Goal: Task Accomplishment & Management: Manage account settings

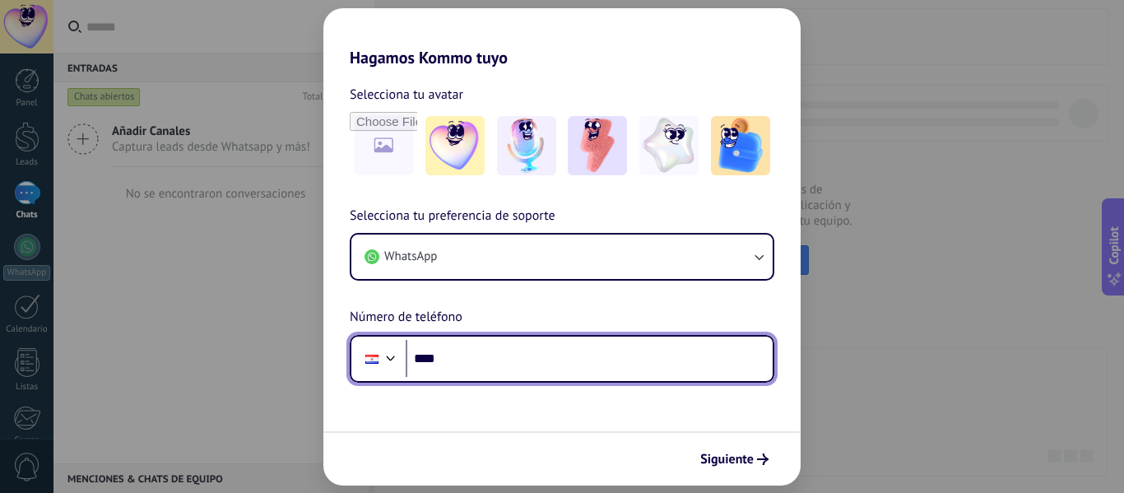
click at [488, 351] on input "****" at bounding box center [589, 359] width 367 height 38
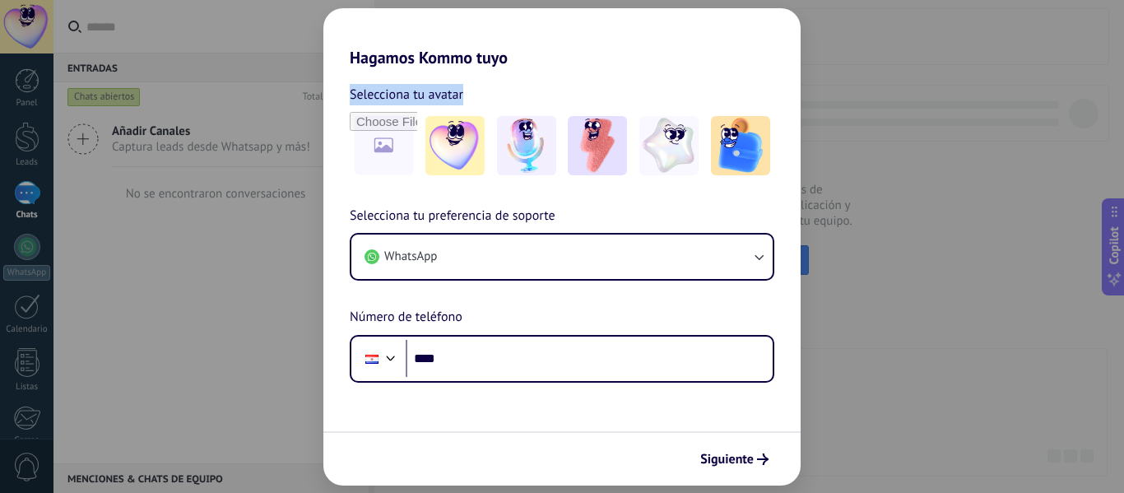
click at [1022, 305] on div "Hagamos Kommo tuyo Selecciona tu avatar Selecciona tu preferencia de soporte Wh…" at bounding box center [562, 246] width 1124 height 493
click at [769, 453] on button "Siguiente" at bounding box center [734, 459] width 83 height 28
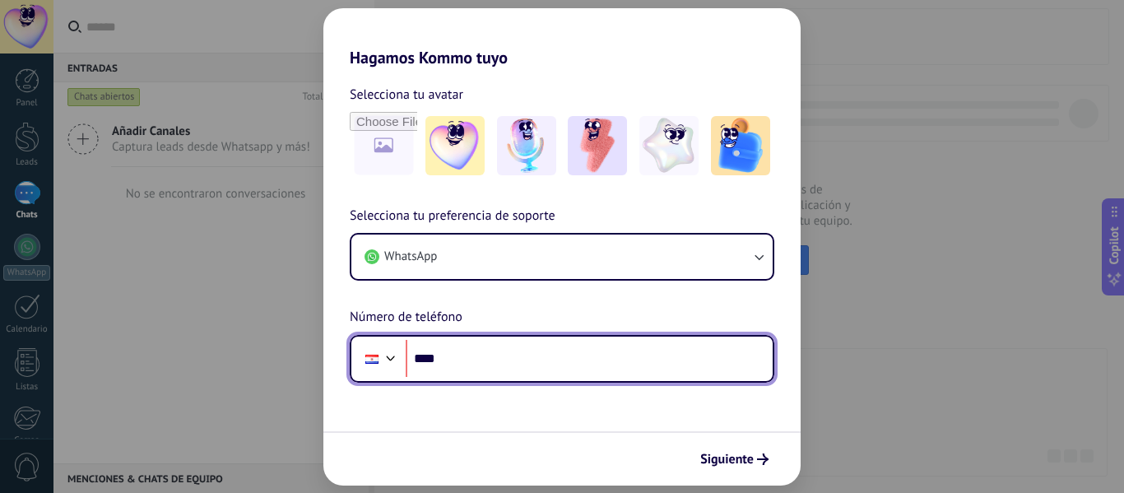
click at [530, 355] on input "****" at bounding box center [589, 359] width 367 height 38
paste input "**********"
type input "**********"
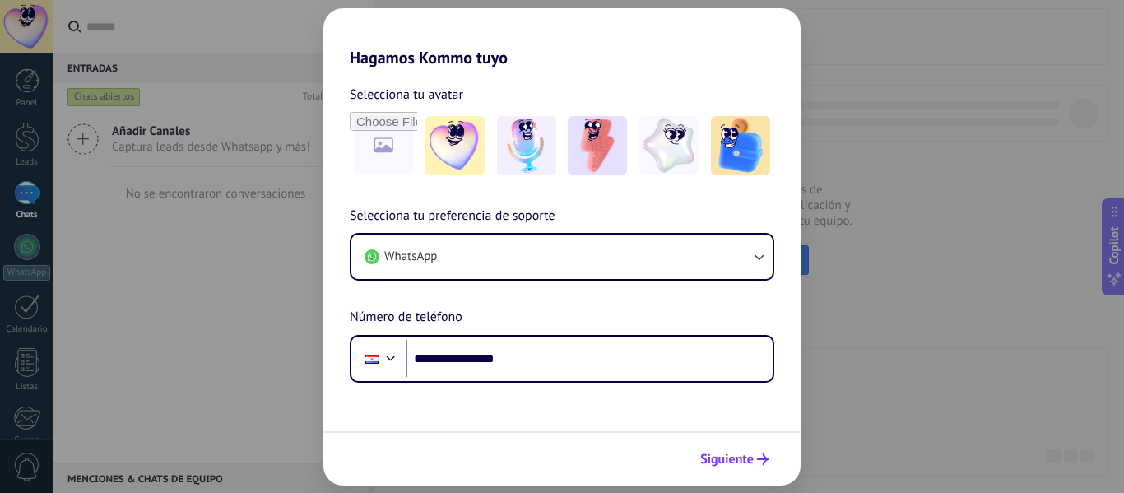
click at [750, 458] on span "Siguiente" at bounding box center [726, 459] width 53 height 12
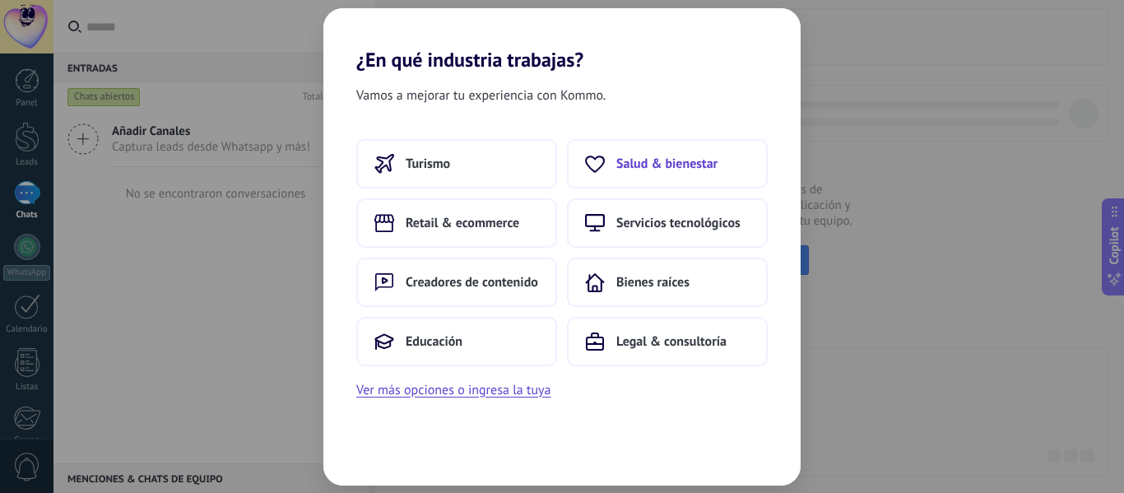
click at [637, 166] on span "Salud & bienestar" at bounding box center [666, 164] width 101 height 16
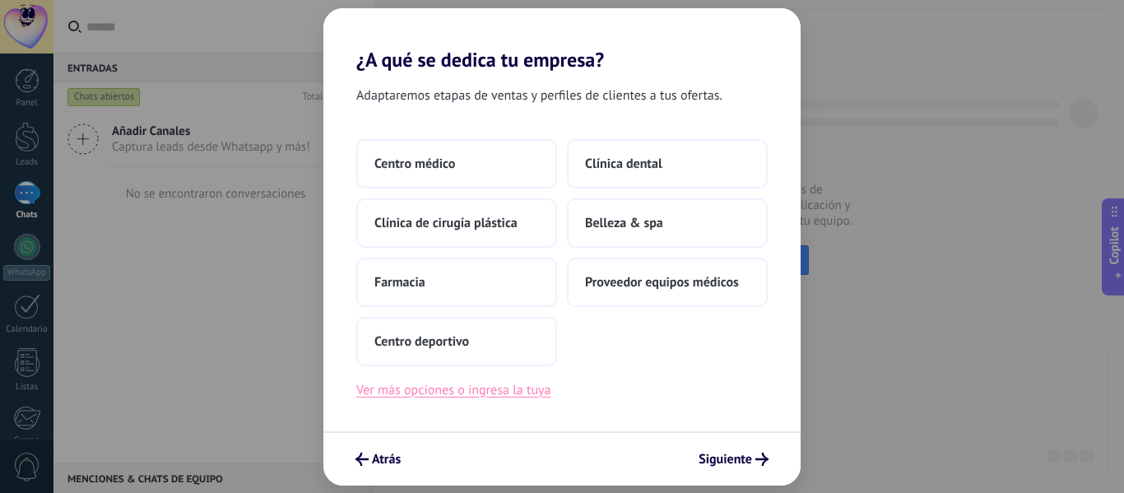
click at [501, 389] on button "Ver más opciones o ingresa la tuya" at bounding box center [453, 389] width 194 height 21
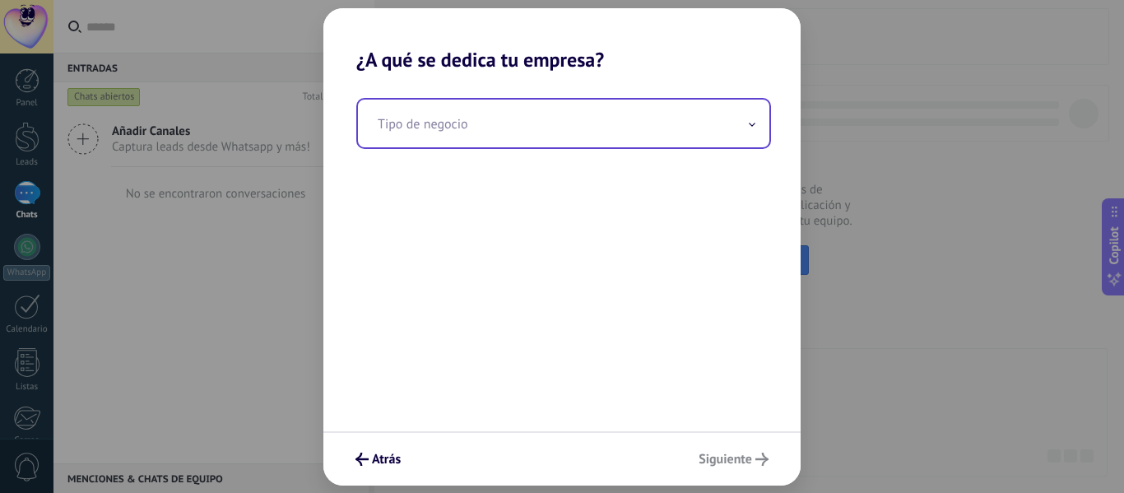
click at [573, 137] on input "text" at bounding box center [563, 124] width 411 height 48
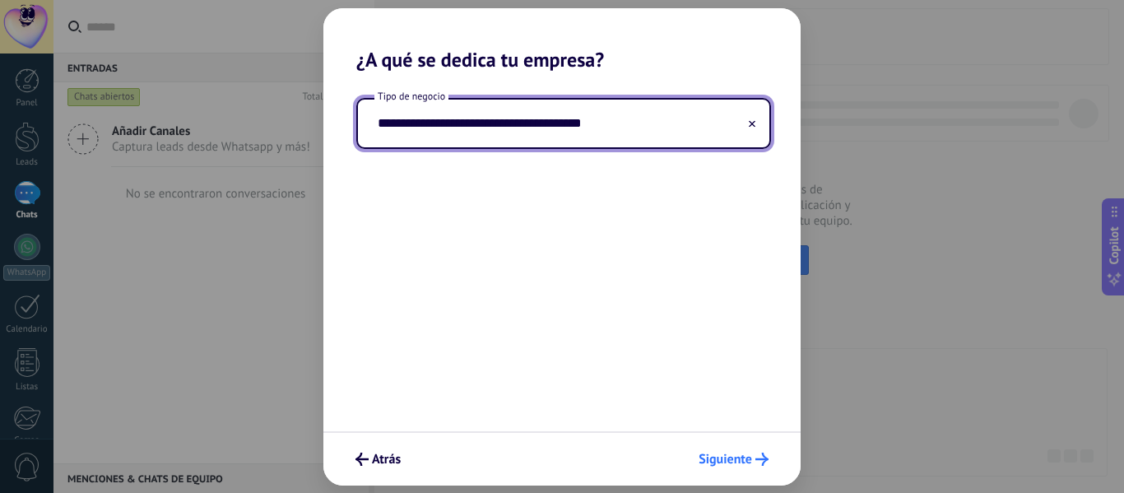
type input "**********"
click at [722, 456] on span "Siguiente" at bounding box center [725, 459] width 53 height 12
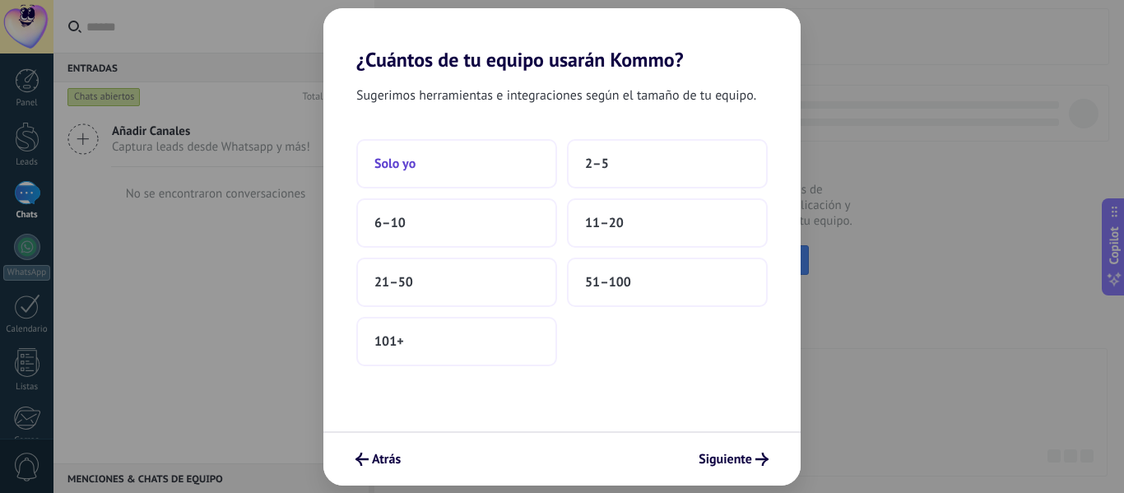
click at [493, 160] on button "Solo yo" at bounding box center [456, 163] width 201 height 49
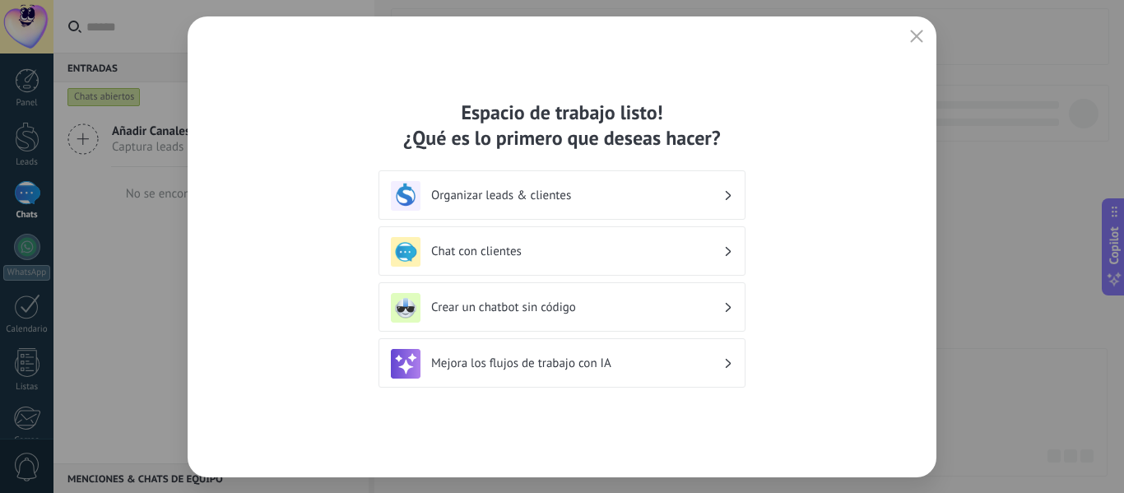
click at [601, 189] on h3 "Organizar leads & clientes" at bounding box center [577, 196] width 292 height 16
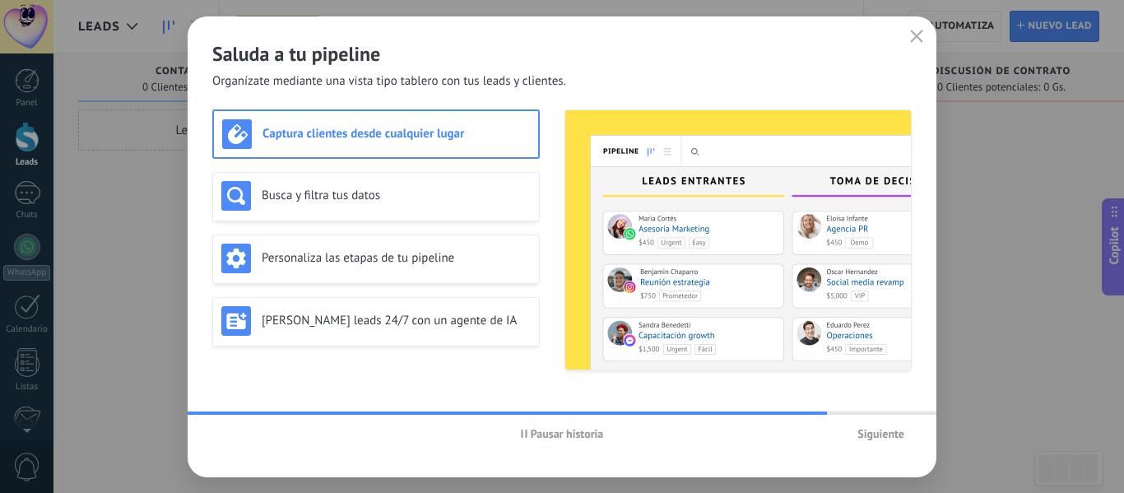
click at [541, 437] on span "Pausar historia" at bounding box center [567, 434] width 73 height 12
click at [561, 433] on span "Iniciar historia" at bounding box center [567, 434] width 71 height 12
click at [899, 432] on span "Siguiente" at bounding box center [880, 434] width 47 height 12
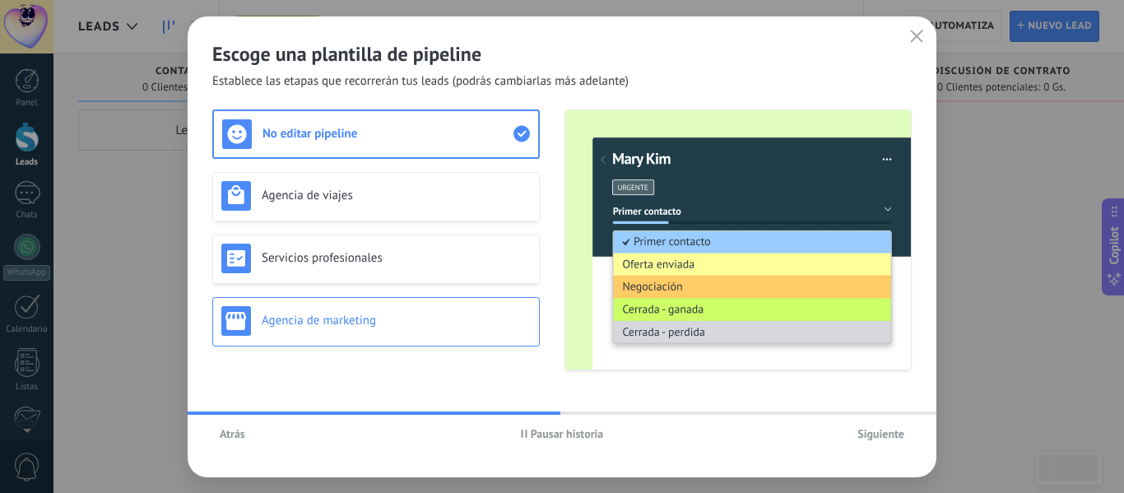
click at [360, 311] on div "Agencia de marketing" at bounding box center [375, 321] width 309 height 30
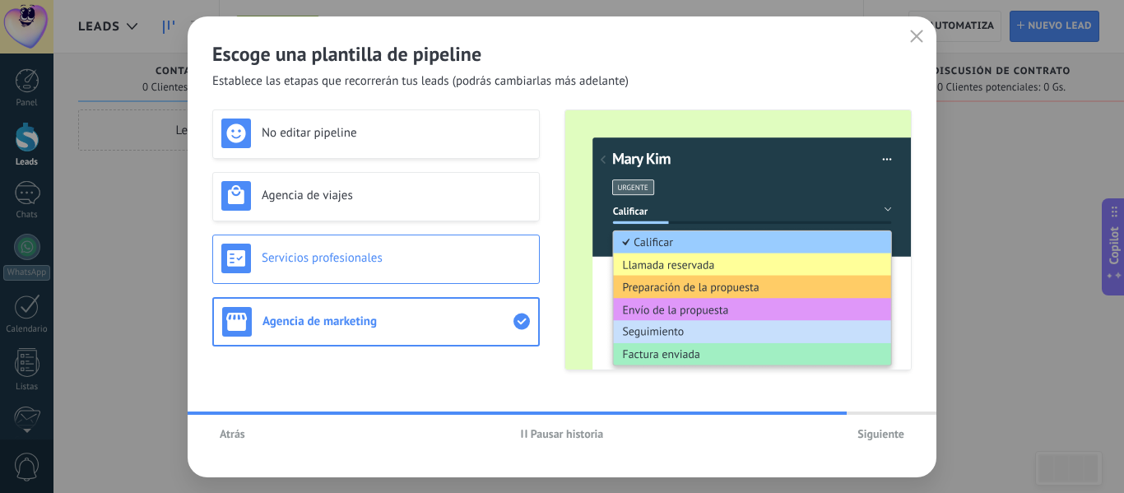
click at [354, 262] on h3 "Servicios profesionales" at bounding box center [396, 258] width 269 height 16
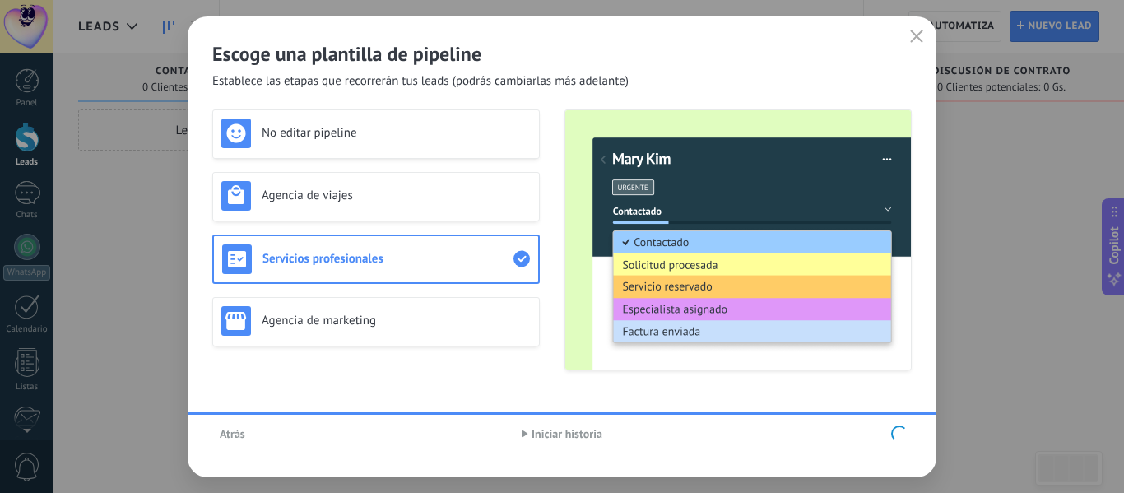
click at [366, 184] on div "No editar pipeline Agencia de viajes Servicios profesionales Agencia de marketi…" at bounding box center [375, 239] width 327 height 261
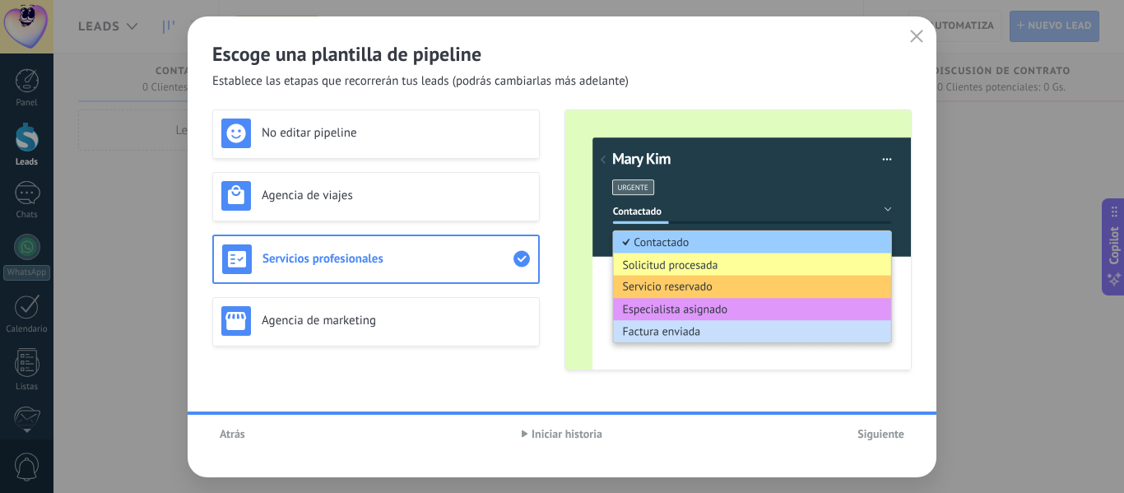
click at [358, 195] on div "No editar pipeline Agencia de viajes Servicios profesionales Agencia de marketi…" at bounding box center [375, 239] width 327 height 261
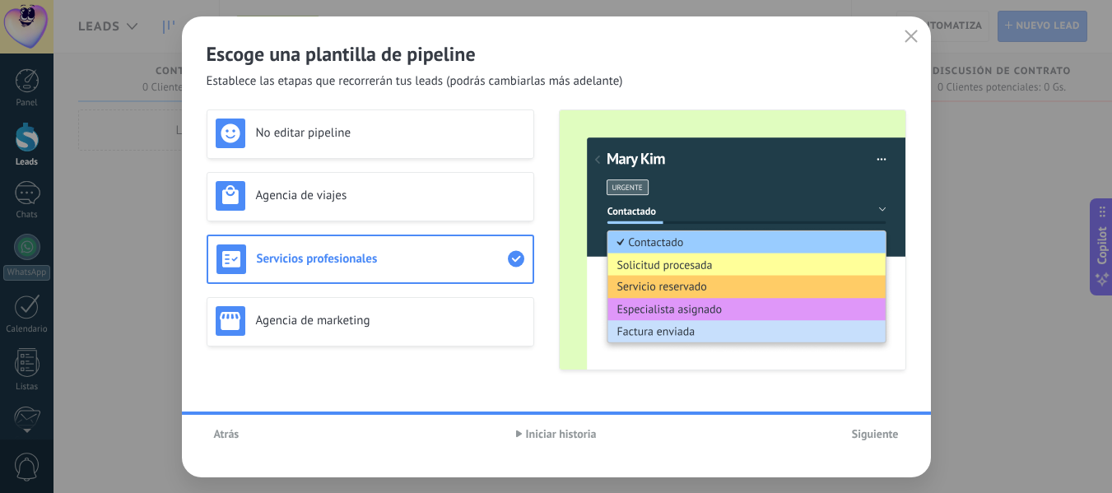
click at [358, 159] on div "No editar pipeline Agencia de viajes Servicios profesionales Agencia de marketi…" at bounding box center [370, 239] width 327 height 261
click at [359, 133] on h3 "No editar pipeline" at bounding box center [390, 133] width 269 height 16
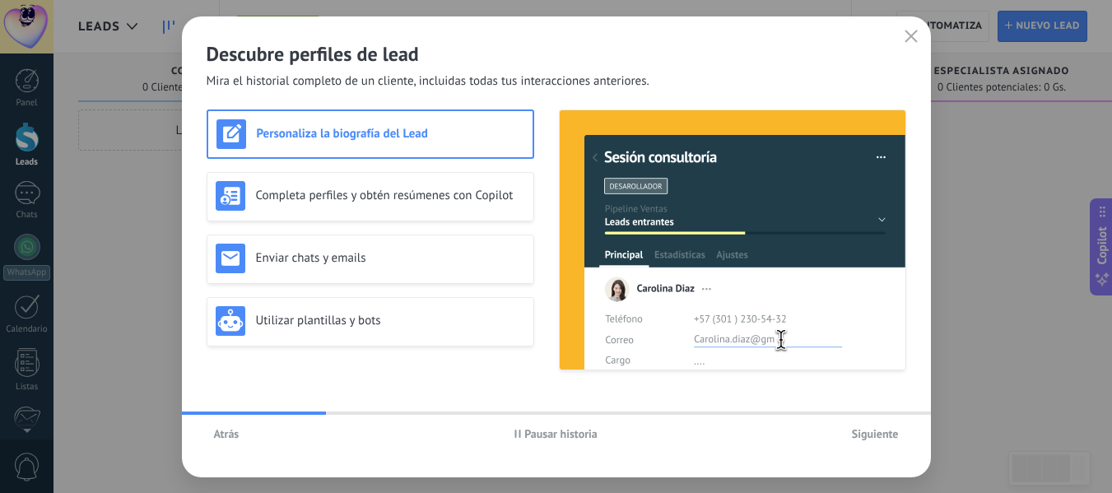
click at [882, 430] on span "Siguiente" at bounding box center [875, 434] width 47 height 12
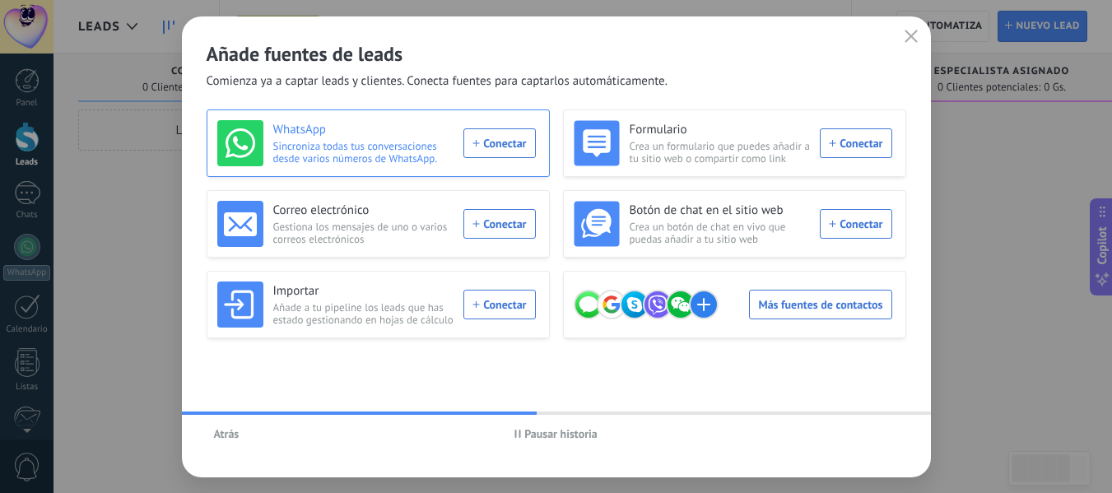
click at [493, 139] on div "WhatsApp Sincroniza todas tus conversaciones desde varios números de WhatsApp. …" at bounding box center [376, 143] width 318 height 46
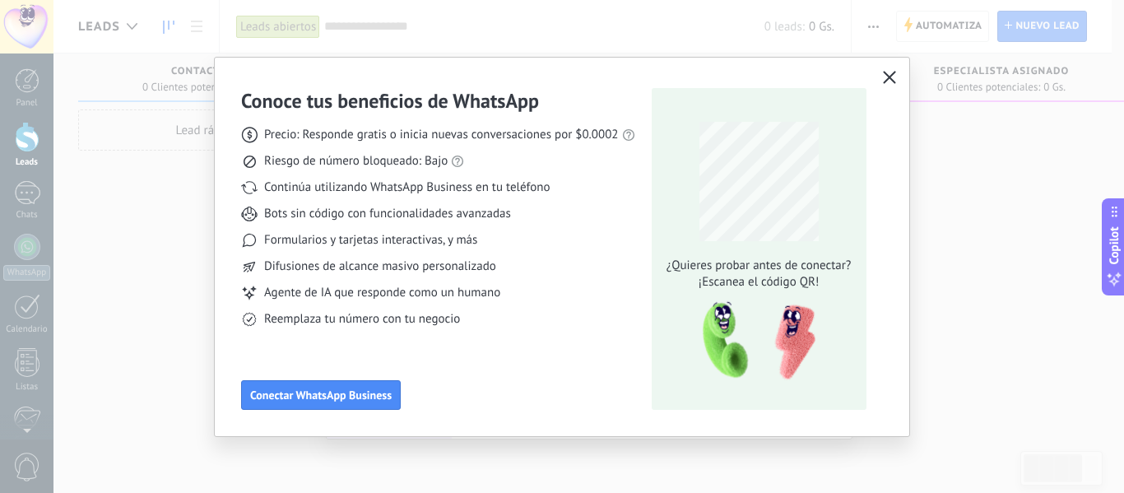
click at [886, 81] on use "button" at bounding box center [889, 77] width 12 height 12
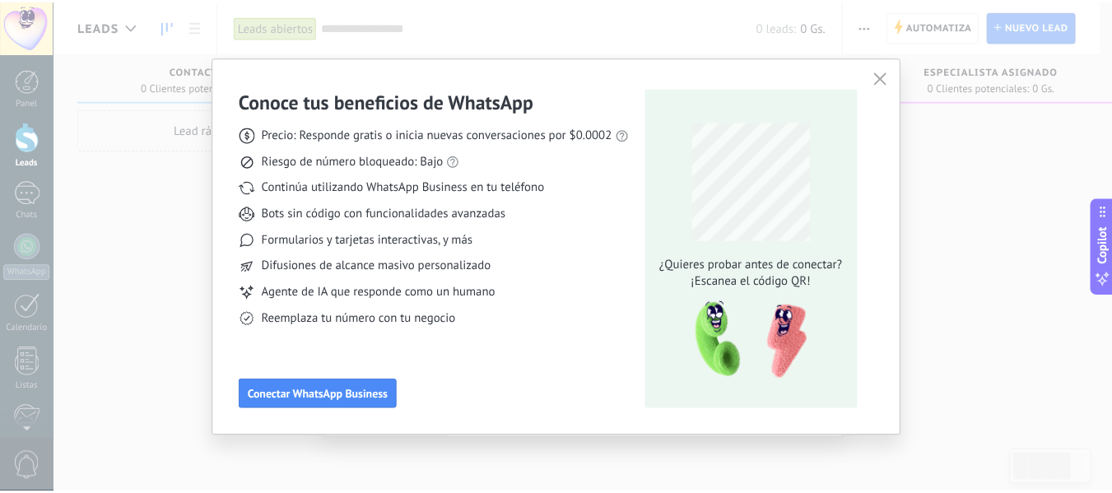
scroll to position [192, 0]
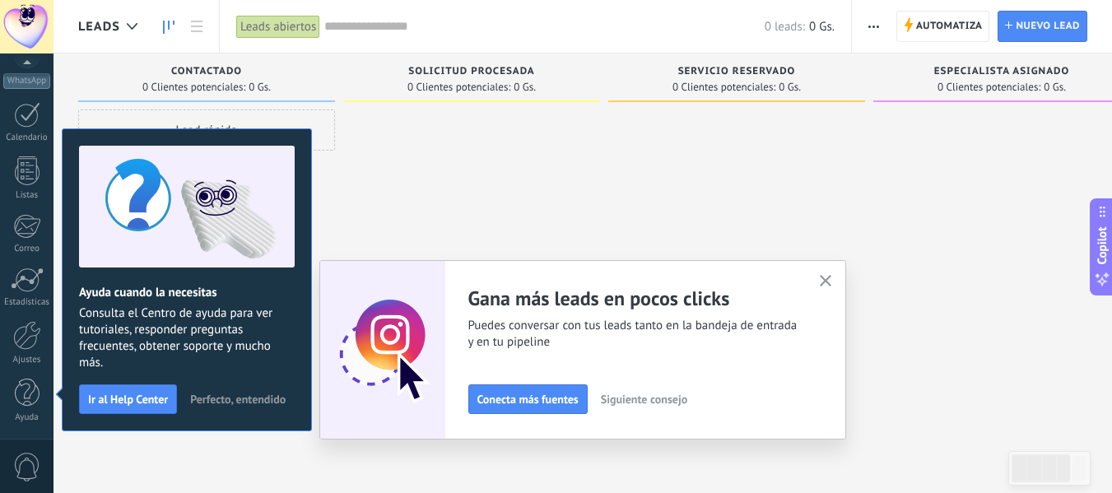
click at [830, 280] on use "button" at bounding box center [826, 281] width 12 height 12
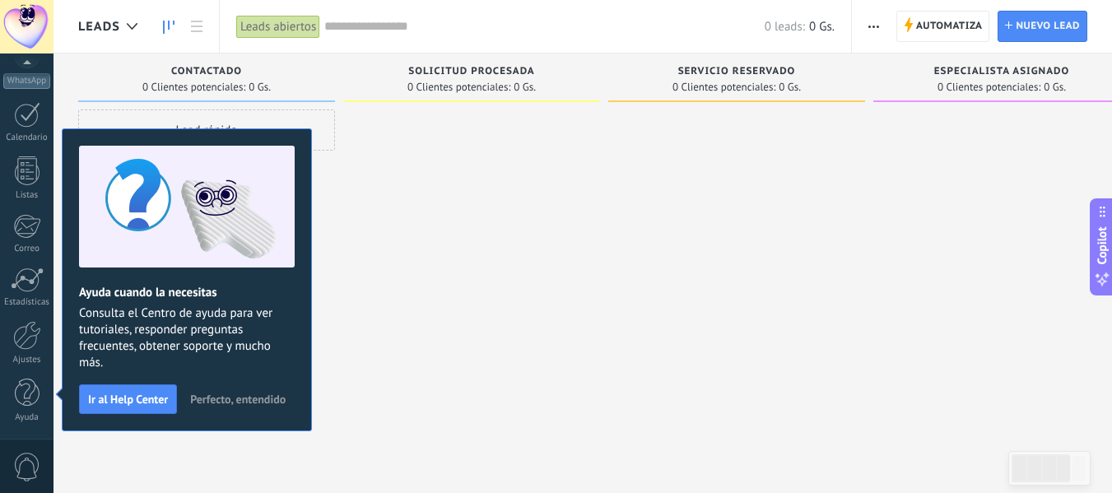
click at [258, 399] on span "Perfecto, entendido" at bounding box center [237, 399] width 95 height 12
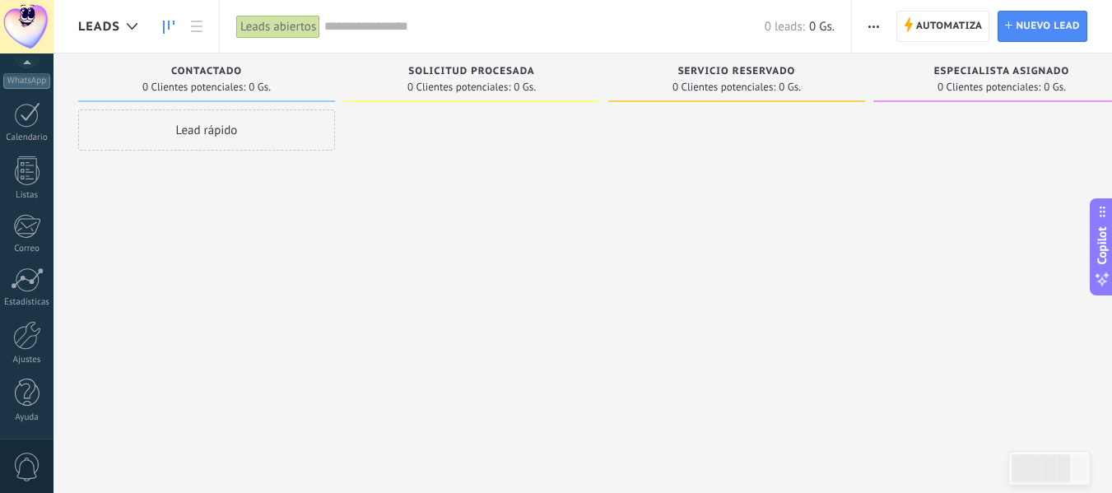
click at [278, 30] on div "Leads abiertos" at bounding box center [278, 27] width 84 height 24
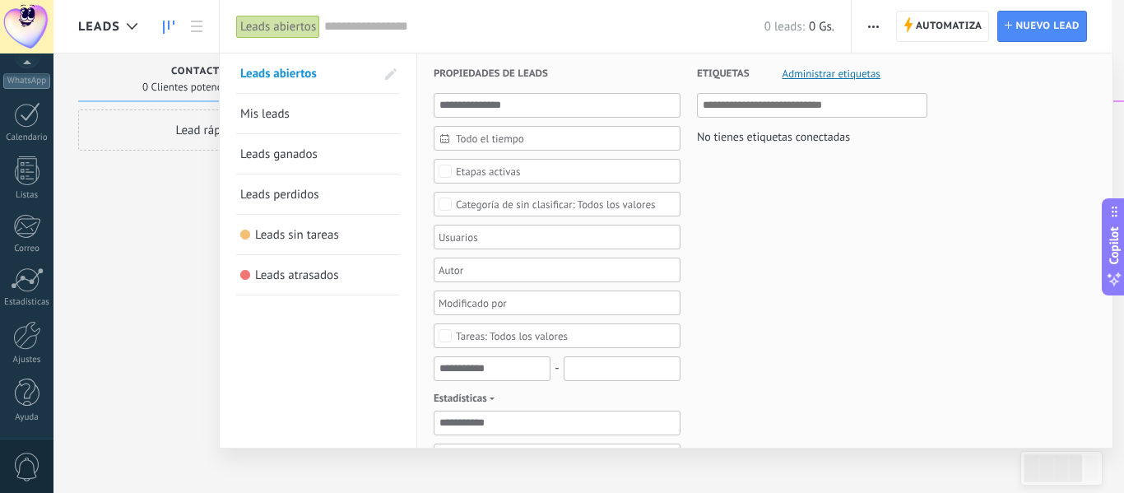
click at [478, 136] on span "Todo el tiempo" at bounding box center [564, 138] width 216 height 12
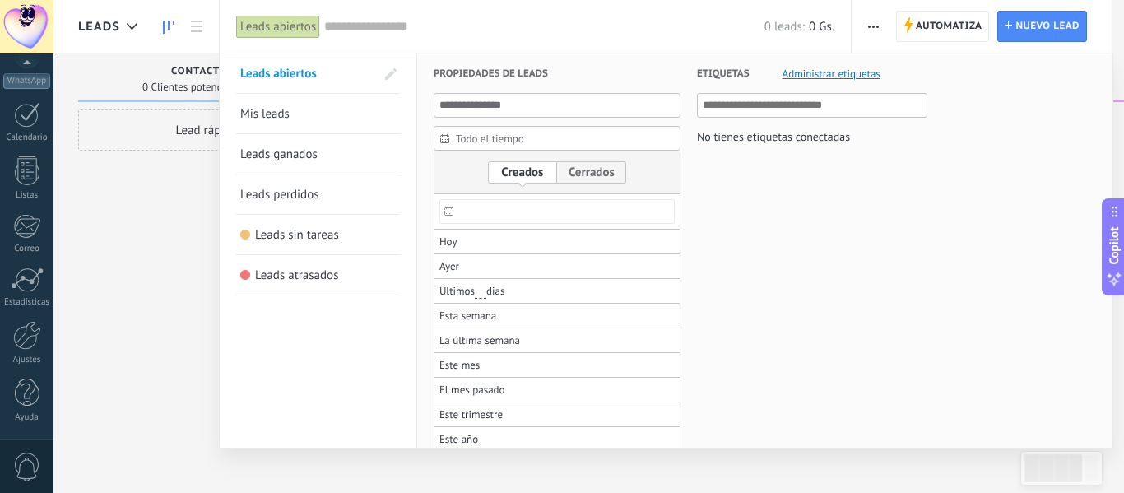
click at [479, 136] on span "Todo el tiempo" at bounding box center [564, 138] width 216 height 12
click at [484, 131] on div "Todo el tiempo" at bounding box center [557, 138] width 247 height 25
click at [457, 142] on span "Todo el tiempo" at bounding box center [564, 138] width 216 height 12
click at [302, 111] on link "Mis leads" at bounding box center [318, 113] width 156 height 39
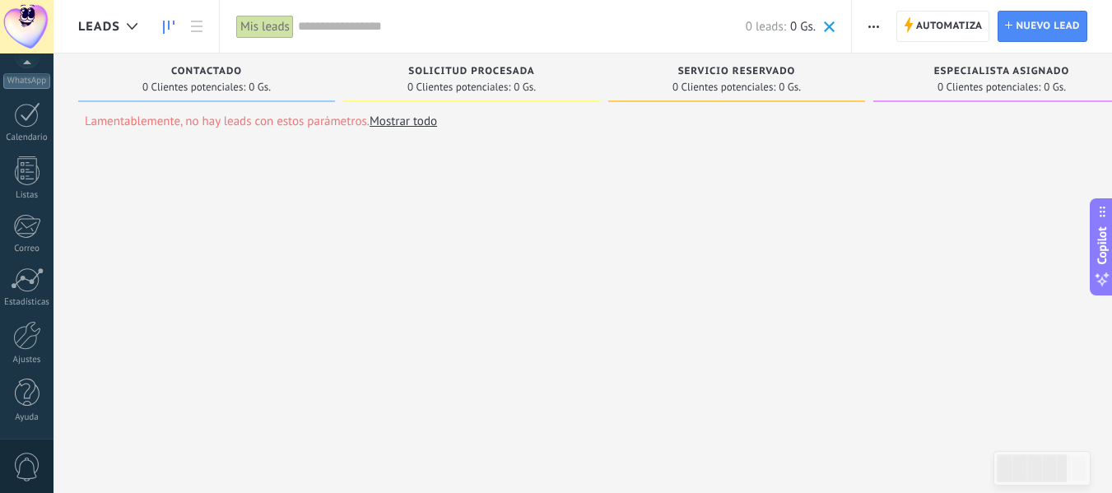
click at [266, 30] on div "Mis leads" at bounding box center [265, 27] width 58 height 24
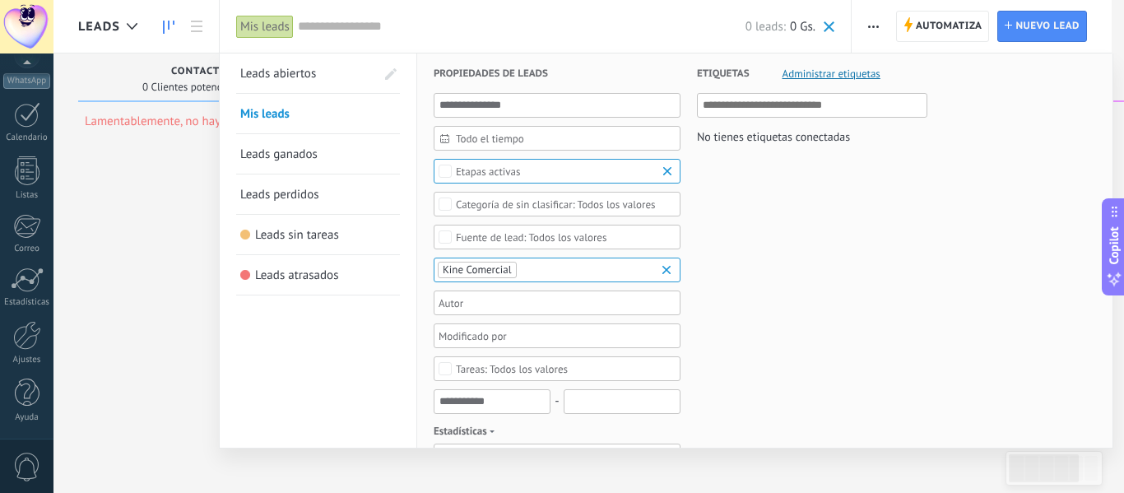
click at [506, 173] on div "Etapas activas" at bounding box center [488, 171] width 65 height 12
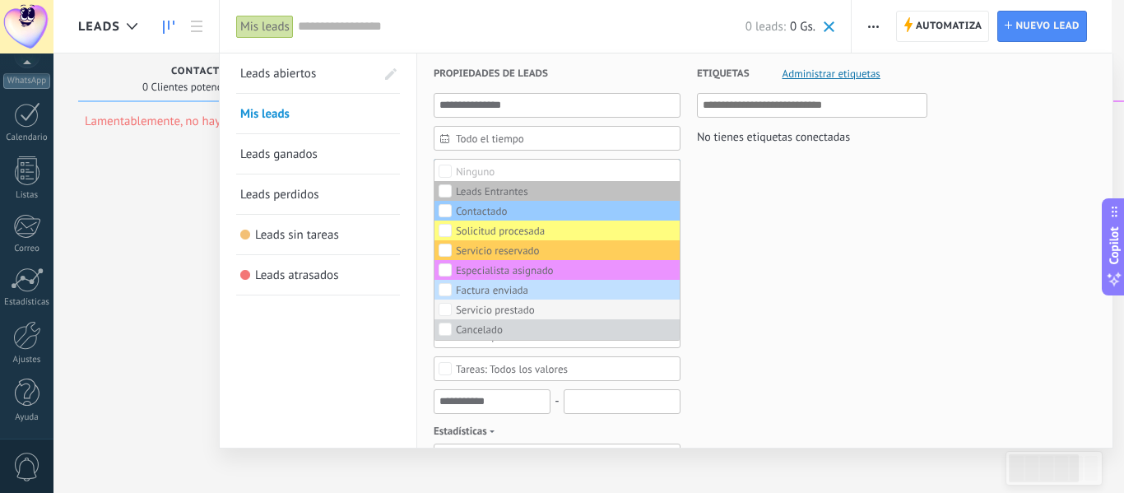
click at [468, 312] on div "Servicio prestado" at bounding box center [495, 310] width 79 height 12
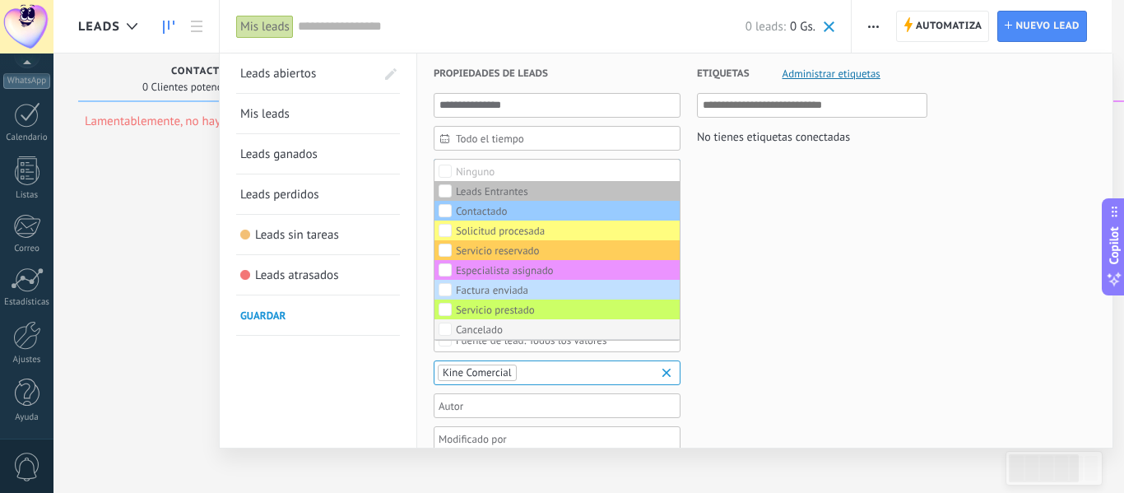
click at [471, 328] on div "Cancelado" at bounding box center [479, 330] width 47 height 12
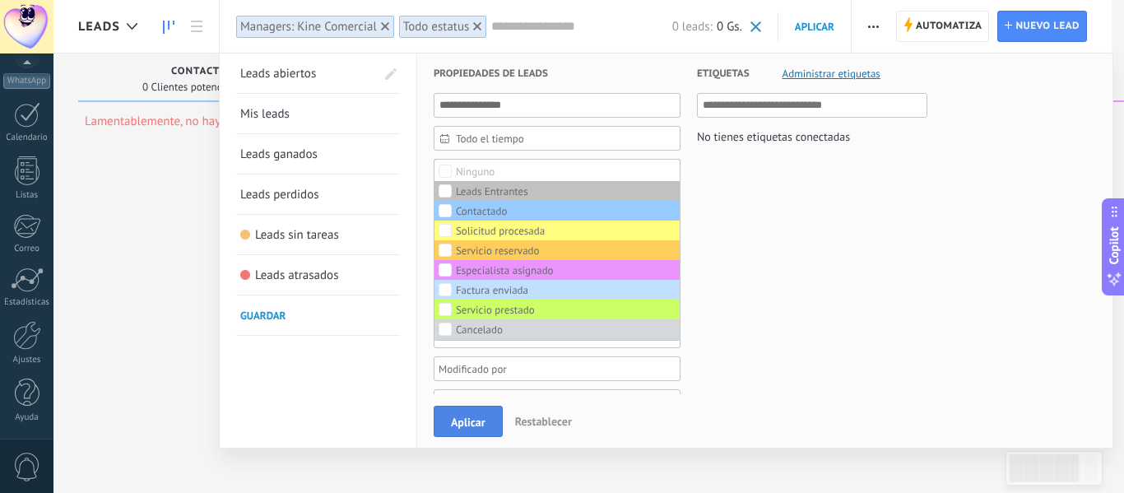
click at [466, 427] on span "Aplicar" at bounding box center [468, 422] width 35 height 12
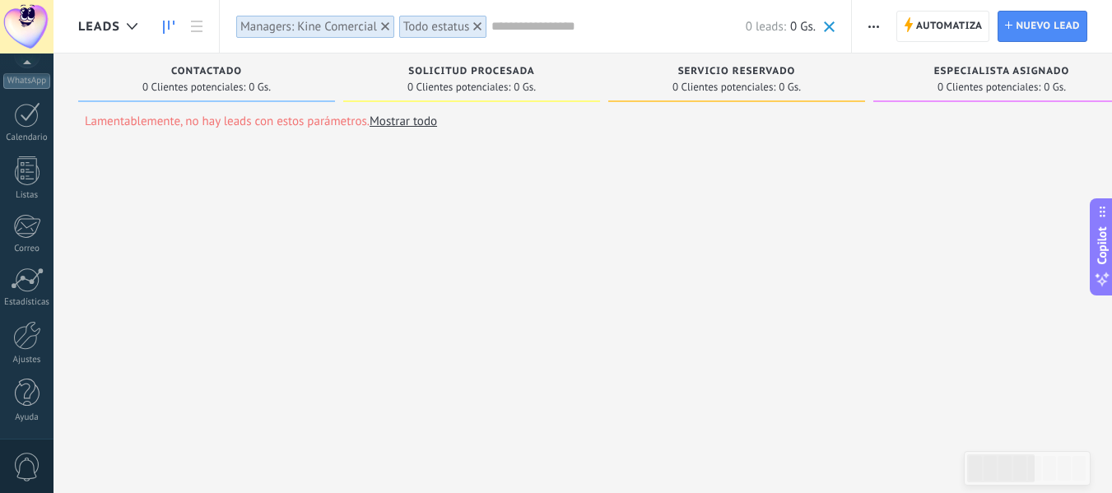
click at [483, 21] on div at bounding box center [477, 26] width 15 height 15
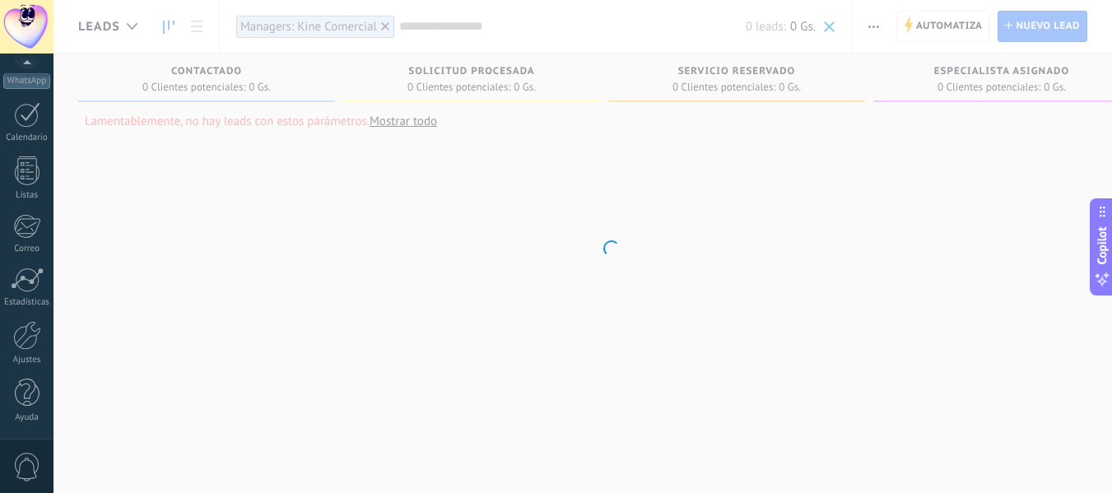
click at [385, 23] on body ".abecls-1,.abecls-2{fill-rule:evenodd}.abecls-2{fill:#fff} .abhcls-1{fill:none}…" at bounding box center [556, 246] width 1112 height 493
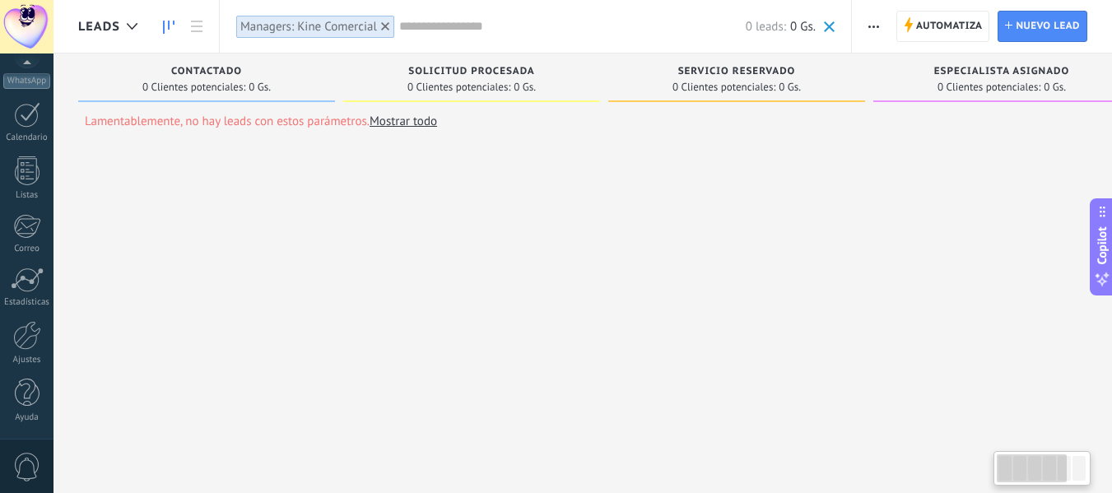
click at [388, 26] on icon at bounding box center [385, 26] width 8 height 8
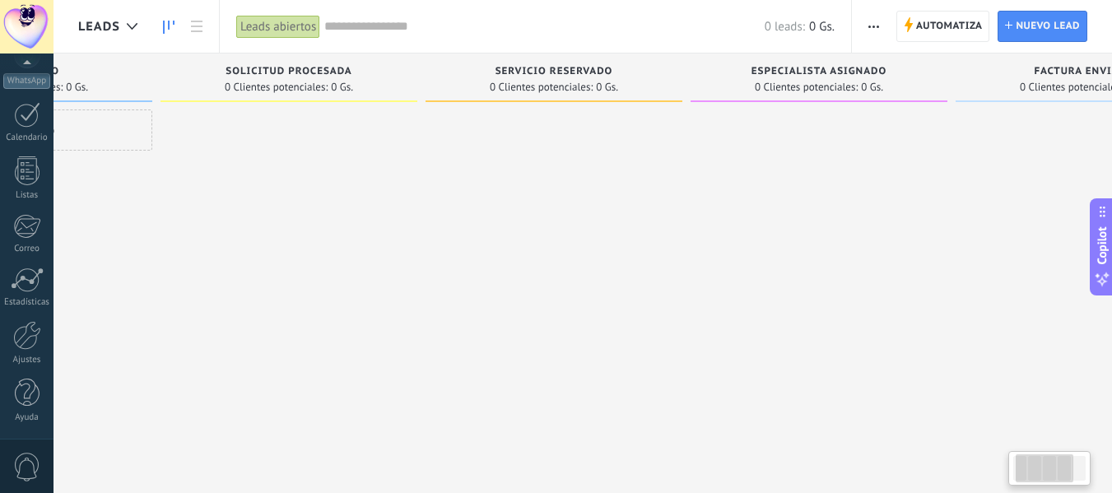
drag, startPoint x: 748, startPoint y: 344, endPoint x: 448, endPoint y: 351, distance: 300.4
click at [447, 352] on div at bounding box center [553, 248] width 257 height 278
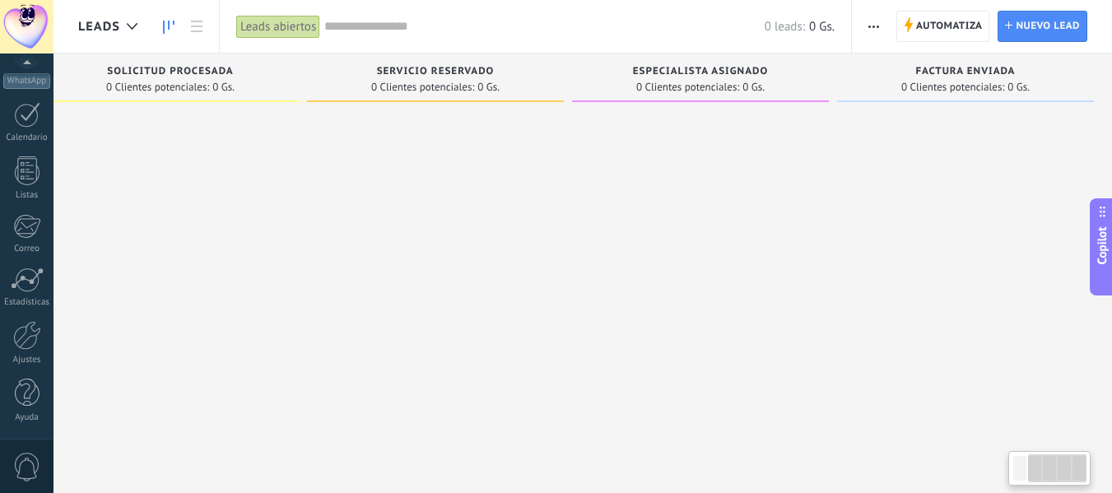
scroll to position [0, 308]
drag, startPoint x: 906, startPoint y: 302, endPoint x: 629, endPoint y: 330, distance: 278.7
click at [629, 330] on div "Leads Entrantes Solicitudes: 0 0 0 0 0 0 0 0 0 Contactado 0 Clientes potenciale…" at bounding box center [440, 220] width 1341 height 334
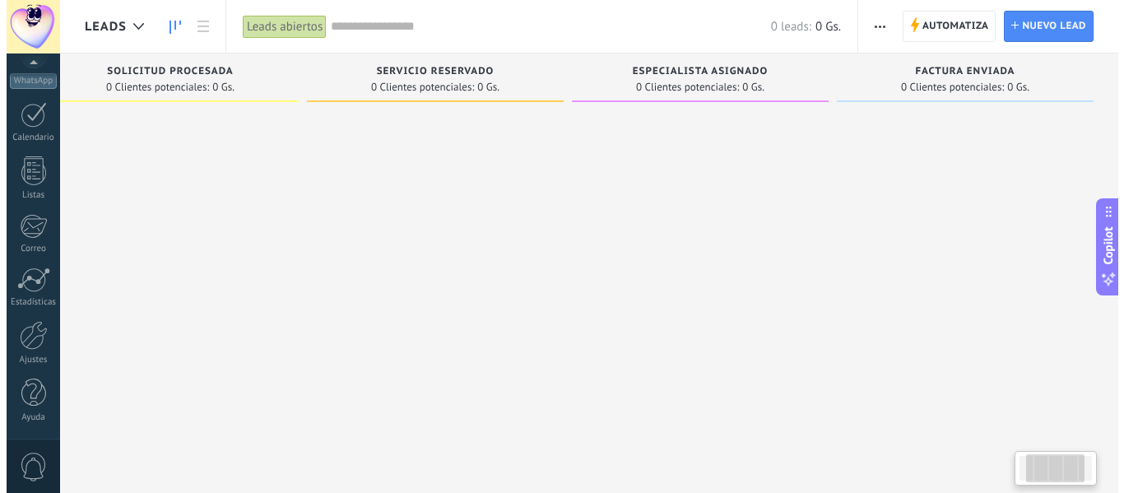
scroll to position [0, 0]
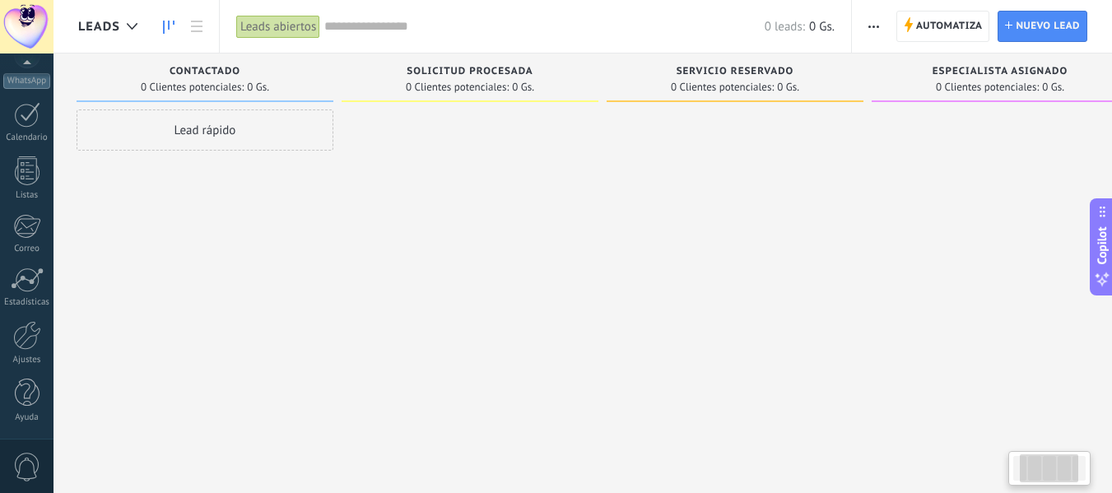
drag, startPoint x: 808, startPoint y: 315, endPoint x: 903, endPoint y: 311, distance: 95.5
click at [968, 309] on div at bounding box center [999, 248] width 257 height 278
drag, startPoint x: 580, startPoint y: 320, endPoint x: 844, endPoint y: 303, distance: 264.7
click at [844, 303] on div "Leads Entrantes Solicitudes: 0 0 0 0 0 0 0 0 0 Contactado 0 Clientes potenciale…" at bounding box center [748, 220] width 1341 height 334
click at [522, 72] on span "Solicitud procesada" at bounding box center [471, 72] width 126 height 12
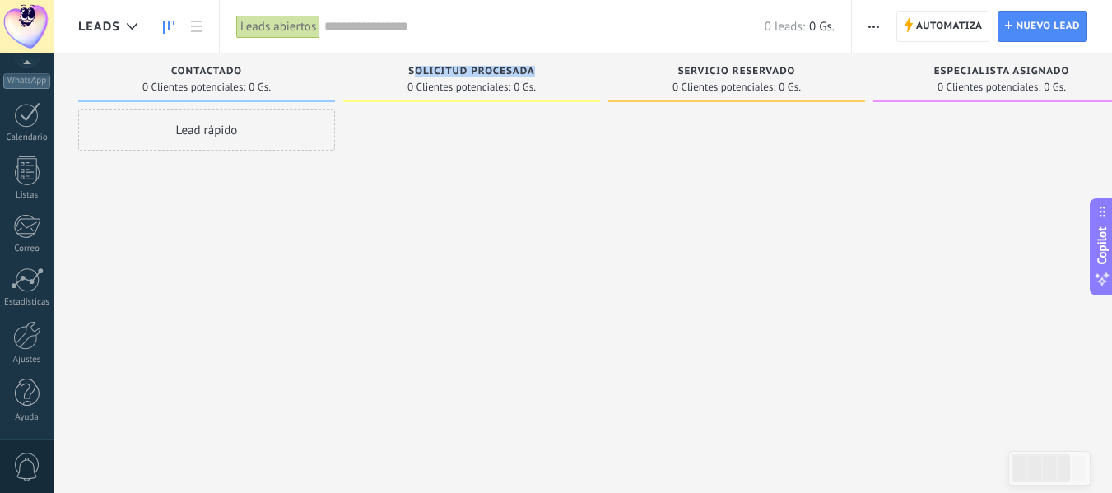
drag, startPoint x: 413, startPoint y: 71, endPoint x: 544, endPoint y: 74, distance: 130.9
click at [544, 74] on div "Solicitud procesada" at bounding box center [471, 73] width 240 height 14
click at [496, 137] on div at bounding box center [471, 248] width 257 height 278
drag, startPoint x: 408, startPoint y: 70, endPoint x: 536, endPoint y: 72, distance: 128.4
click at [536, 72] on div "Solicitud procesada" at bounding box center [471, 73] width 240 height 14
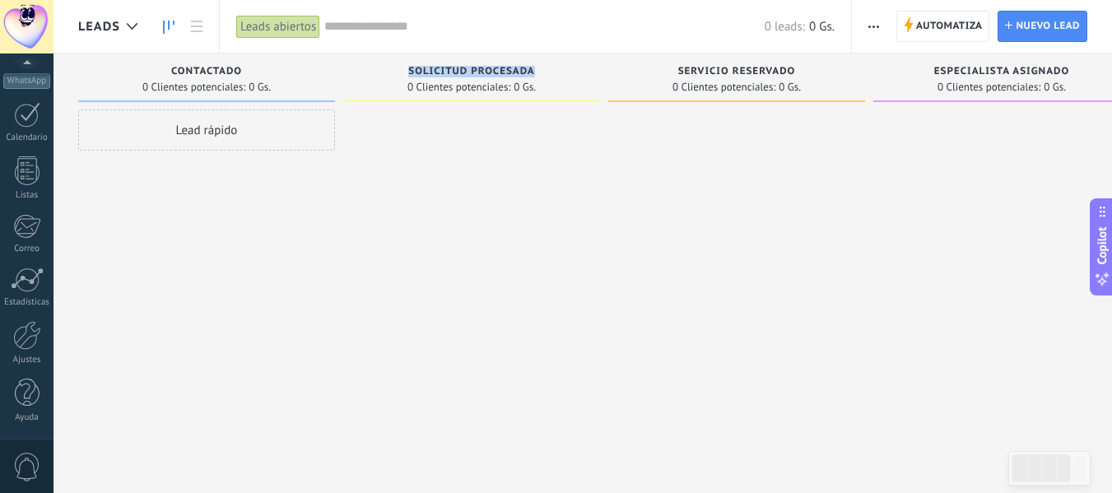
click at [884, 23] on button "button" at bounding box center [874, 26] width 24 height 31
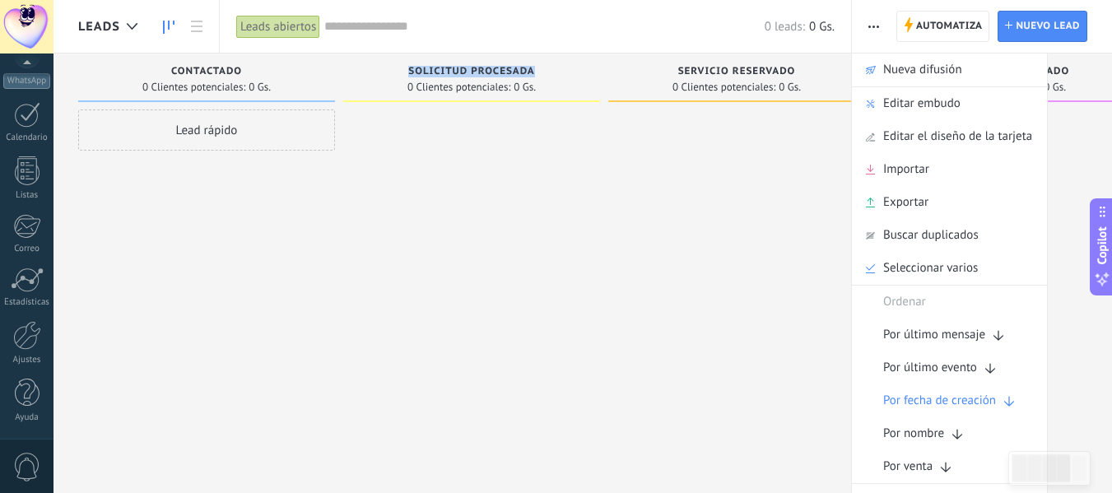
click at [304, 25] on div "Leads abiertos" at bounding box center [278, 27] width 84 height 24
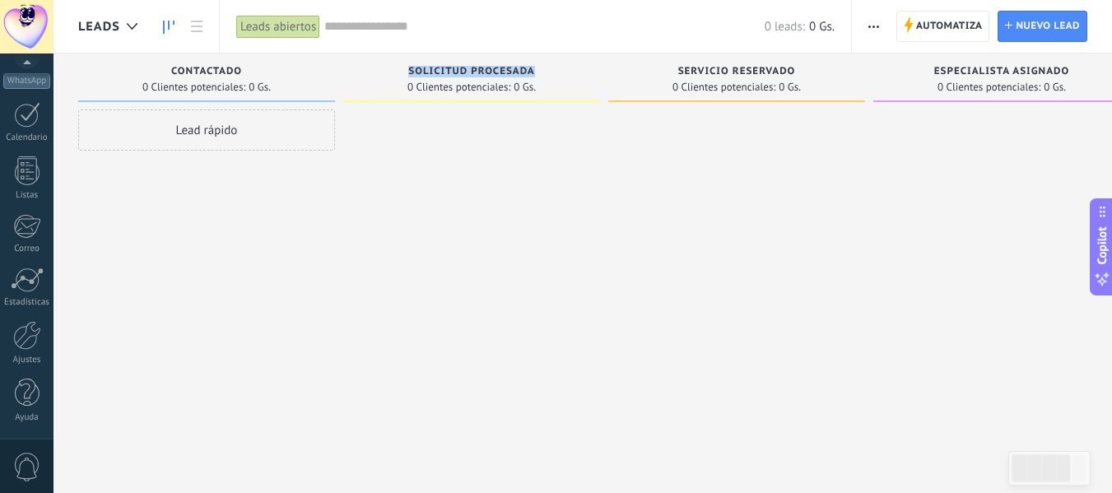
click at [292, 28] on div "Leads abiertos" at bounding box center [278, 27] width 84 height 24
click at [202, 27] on icon at bounding box center [197, 27] width 12 height 12
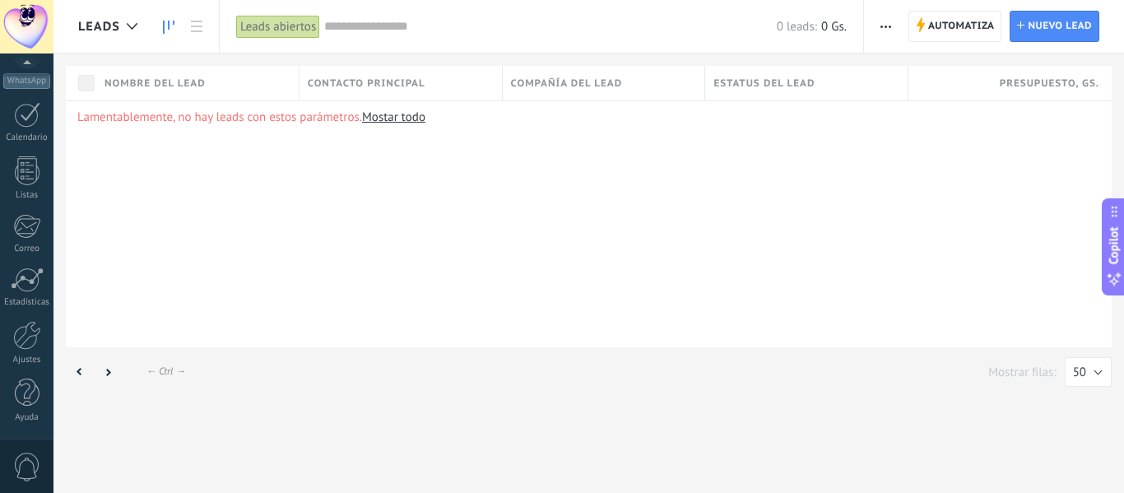
click at [171, 26] on icon at bounding box center [169, 27] width 12 height 13
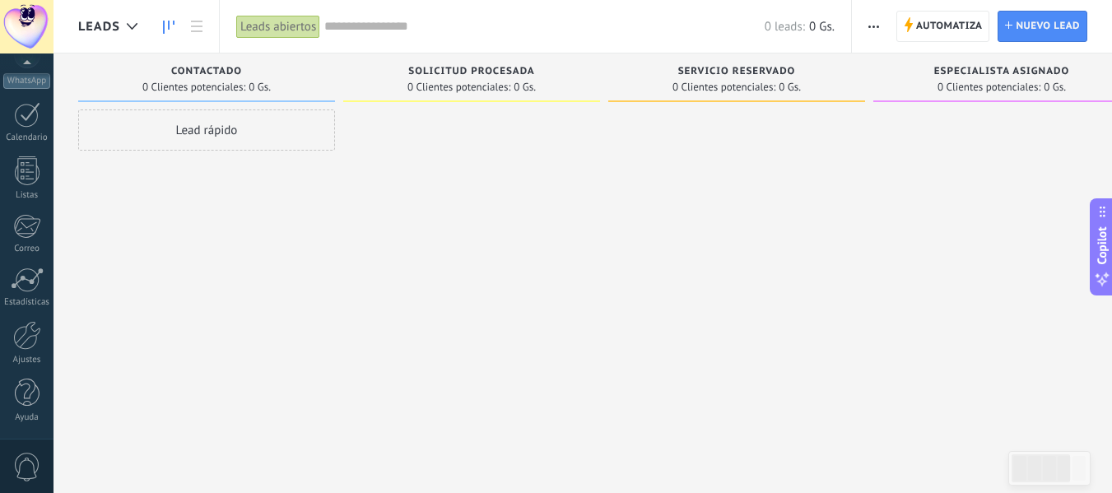
click at [256, 27] on div "Leads abiertos" at bounding box center [278, 27] width 84 height 24
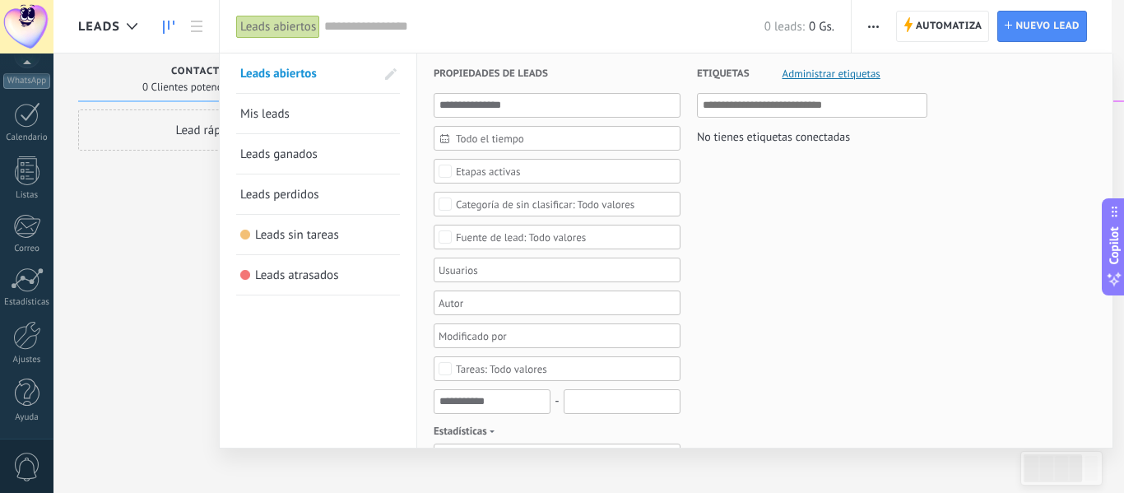
click at [819, 78] on span "Administrar etiquetas" at bounding box center [832, 73] width 98 height 11
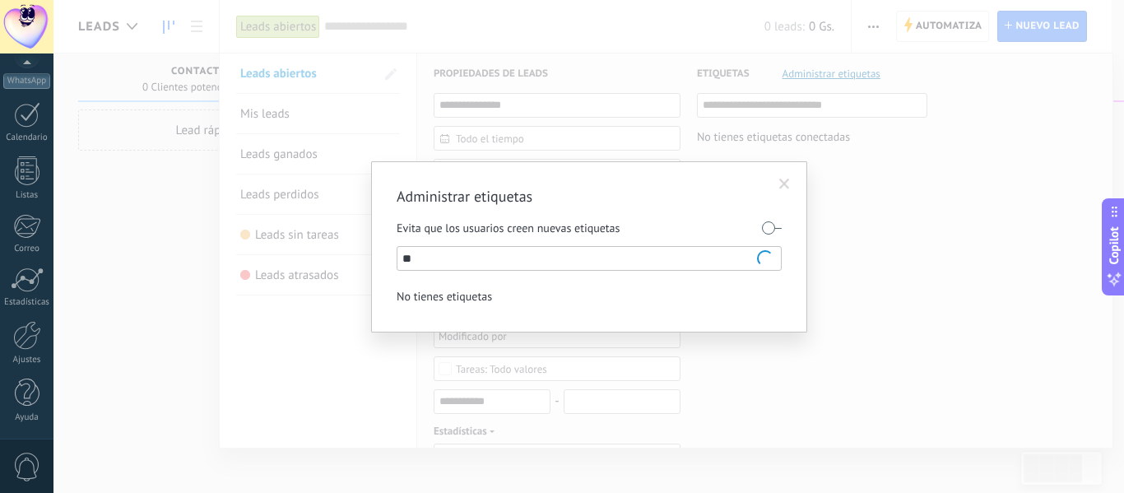
type input "*"
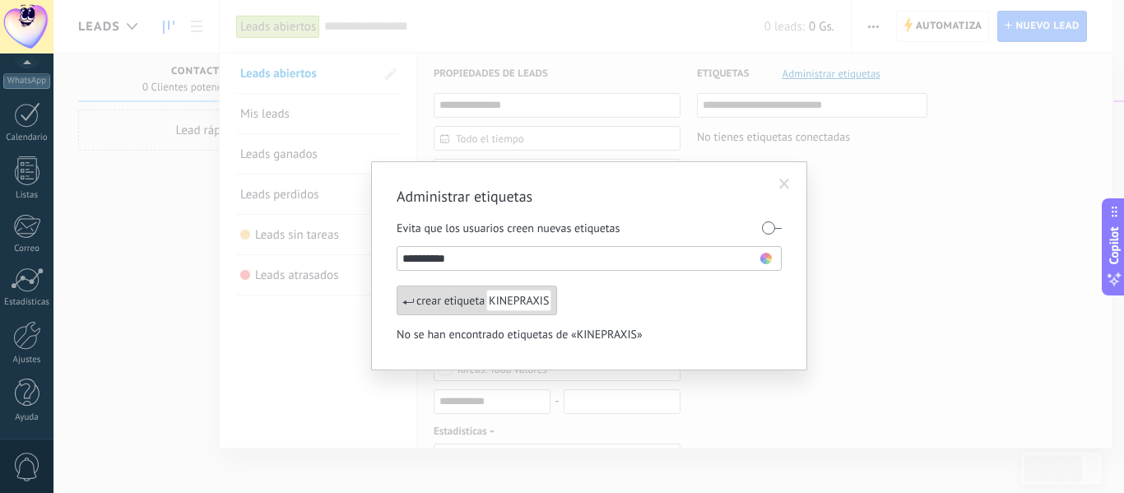
type input "**********"
click at [772, 255] on li "**********" at bounding box center [589, 258] width 375 height 20
click at [767, 259] on use at bounding box center [766, 259] width 12 height 12
click at [770, 329] on span at bounding box center [769, 330] width 11 height 11
click at [457, 304] on div "crear etiqueta KINEPRAXIS" at bounding box center [477, 301] width 160 height 30
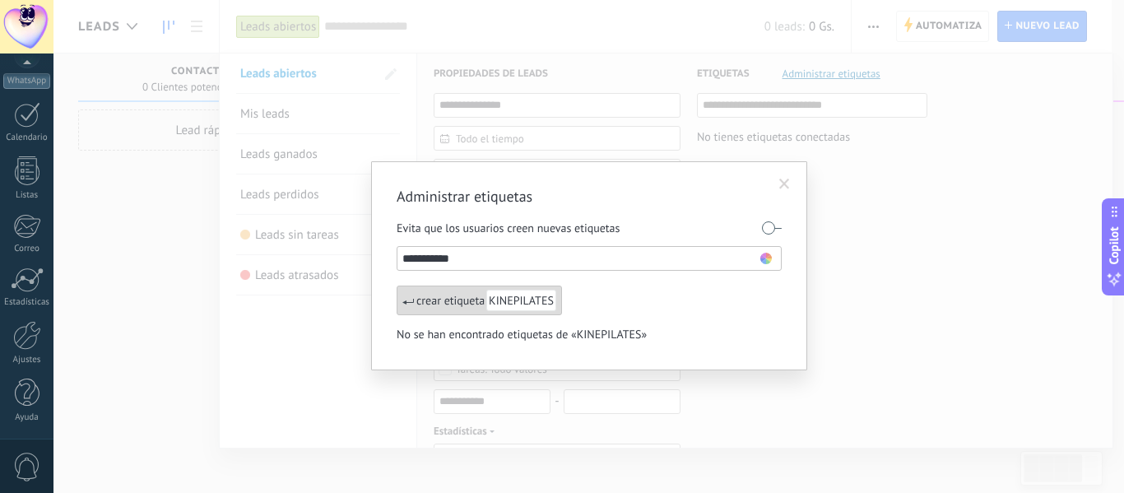
type input "**********"
click at [764, 258] on use at bounding box center [766, 259] width 12 height 12
click at [751, 282] on span at bounding box center [753, 281] width 11 height 11
click at [420, 295] on div "crear etiqueta KINEPILATES" at bounding box center [479, 301] width 165 height 30
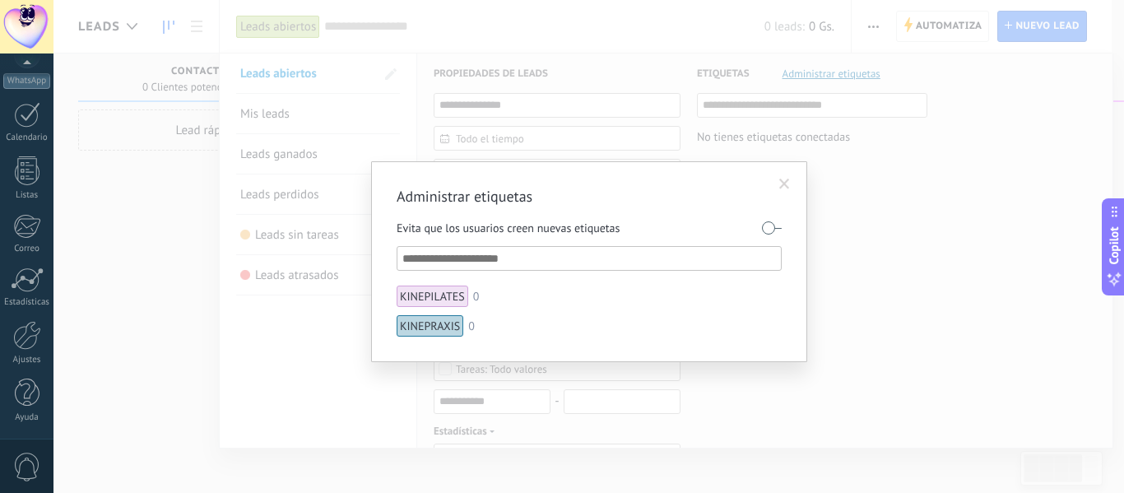
click at [484, 250] on input "text" at bounding box center [589, 258] width 375 height 20
type input "*"
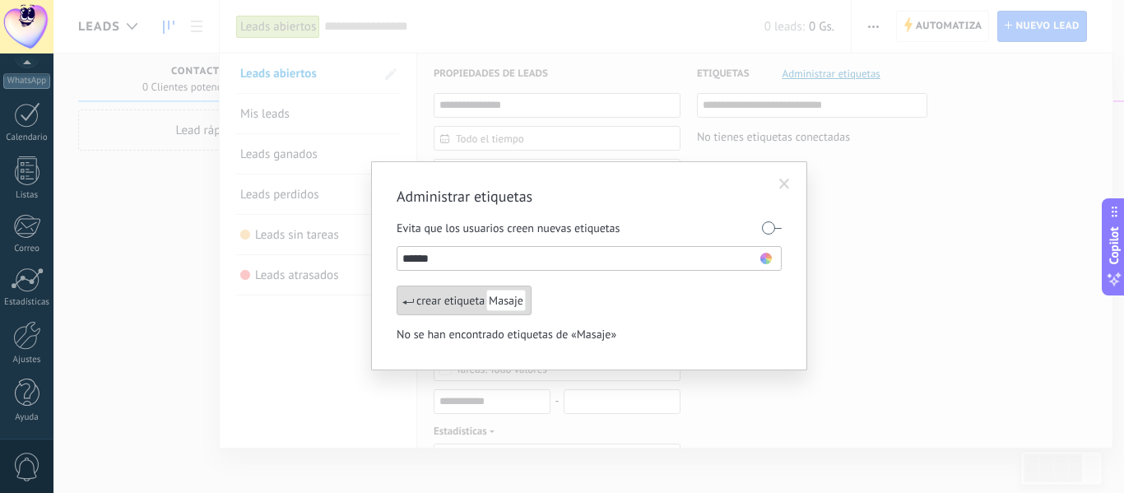
type input "******"
click at [768, 259] on use at bounding box center [766, 259] width 12 height 12
click at [705, 314] on span at bounding box center [704, 314] width 11 height 11
click at [442, 300] on div "crear etiqueta Masaje" at bounding box center [464, 301] width 135 height 30
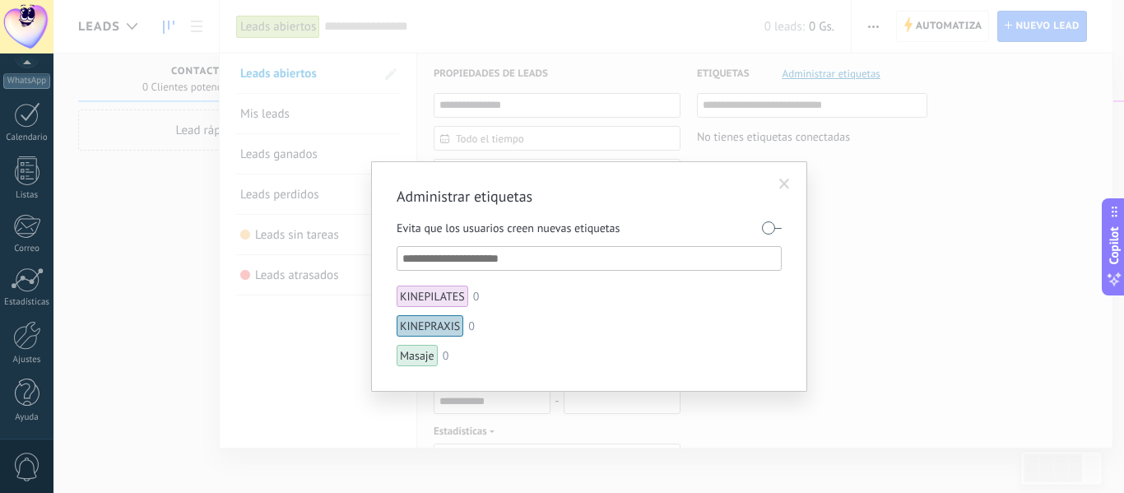
click at [456, 253] on input "text" at bounding box center [589, 258] width 375 height 20
type input "*"
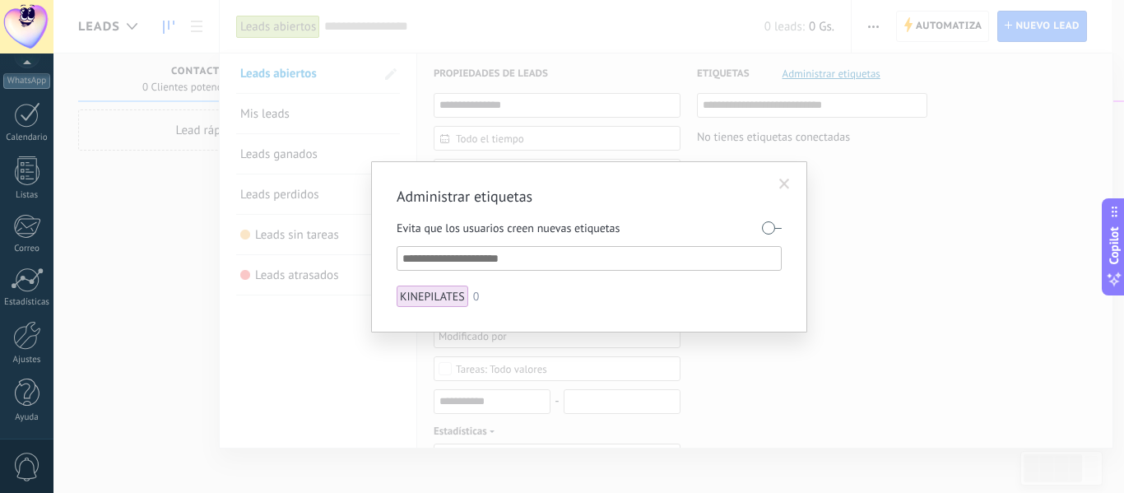
click at [456, 253] on input "text" at bounding box center [589, 258] width 375 height 20
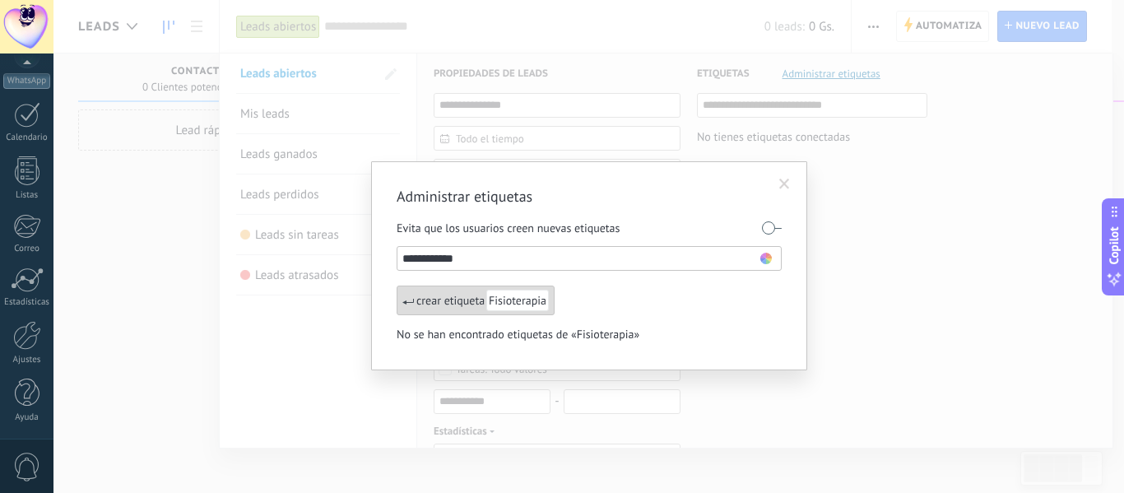
type input "**********"
click at [764, 258] on use at bounding box center [766, 259] width 12 height 12
click at [734, 333] on span at bounding box center [737, 330] width 11 height 11
click at [434, 300] on div "crear etiqueta Fisioterapia" at bounding box center [476, 301] width 158 height 30
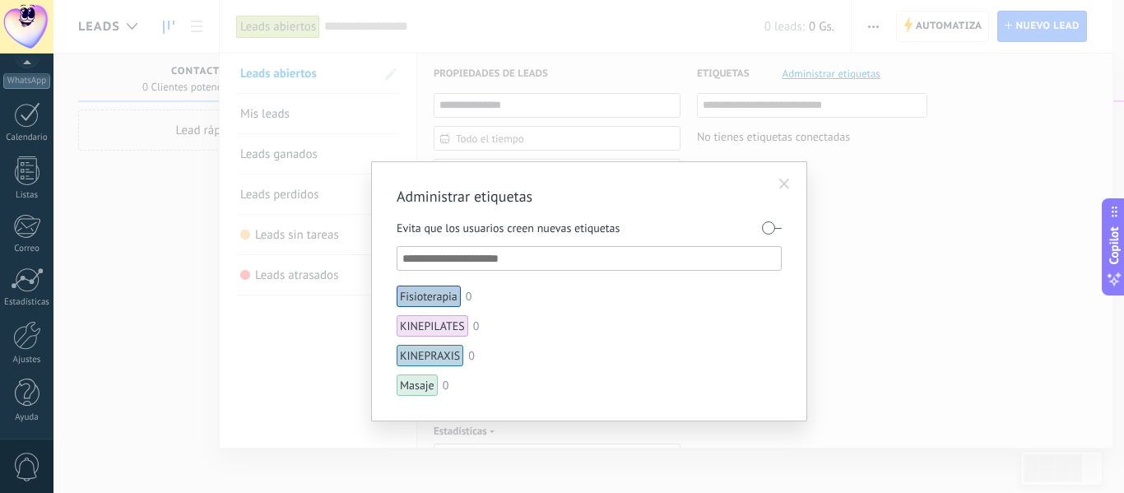
click at [451, 258] on input "text" at bounding box center [589, 258] width 375 height 20
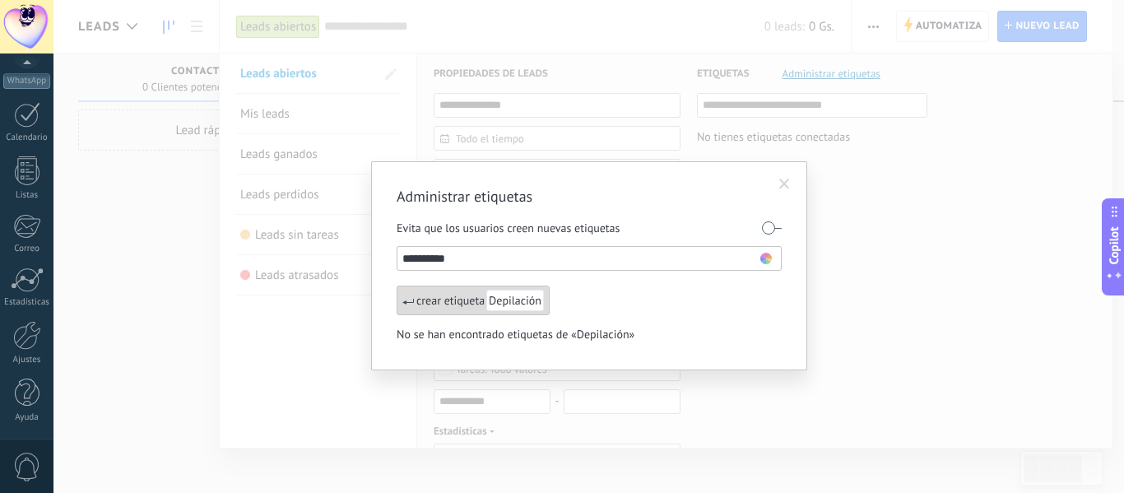
type input "**********"
click at [769, 259] on use at bounding box center [766, 259] width 12 height 12
click at [769, 278] on span at bounding box center [769, 281] width 11 height 11
click at [437, 294] on div "crear etiqueta Depilación" at bounding box center [473, 301] width 153 height 30
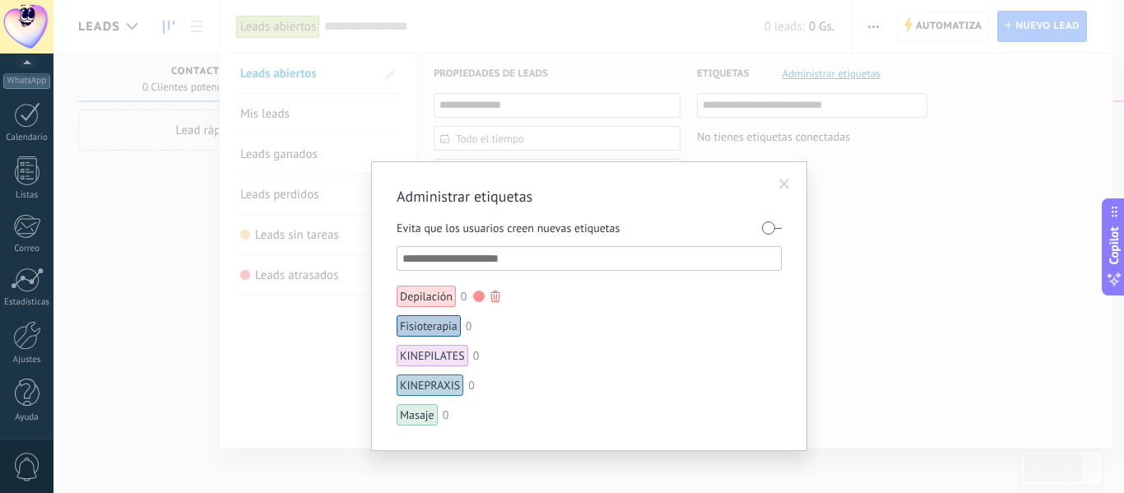
click at [477, 297] on div at bounding box center [479, 296] width 12 height 12
click at [435, 364] on span at bounding box center [433, 368] width 11 height 11
click at [581, 300] on li "Depilación 0" at bounding box center [532, 296] width 270 height 21
click at [474, 259] on input "text" at bounding box center [589, 258] width 375 height 20
click at [495, 251] on input "text" at bounding box center [589, 258] width 375 height 20
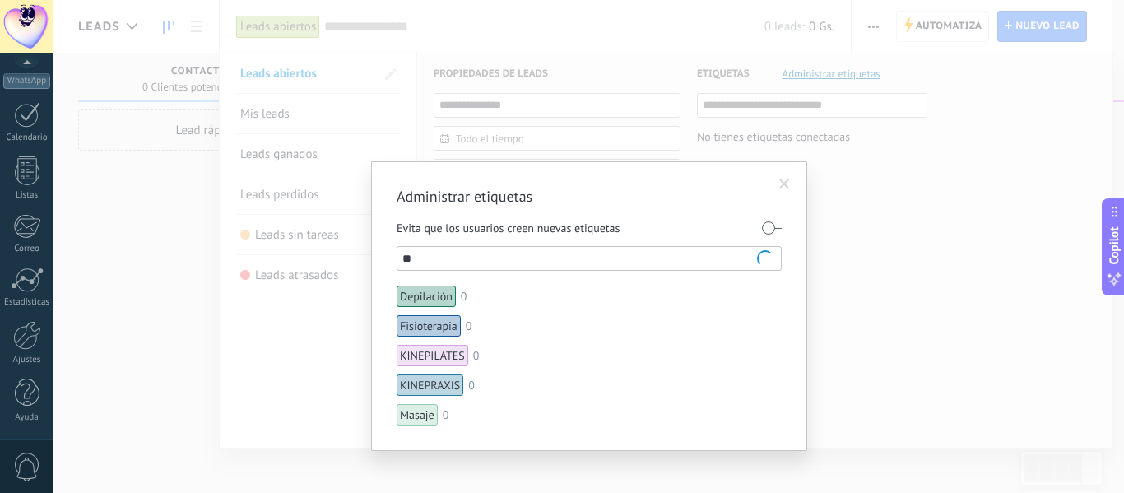
type input "*"
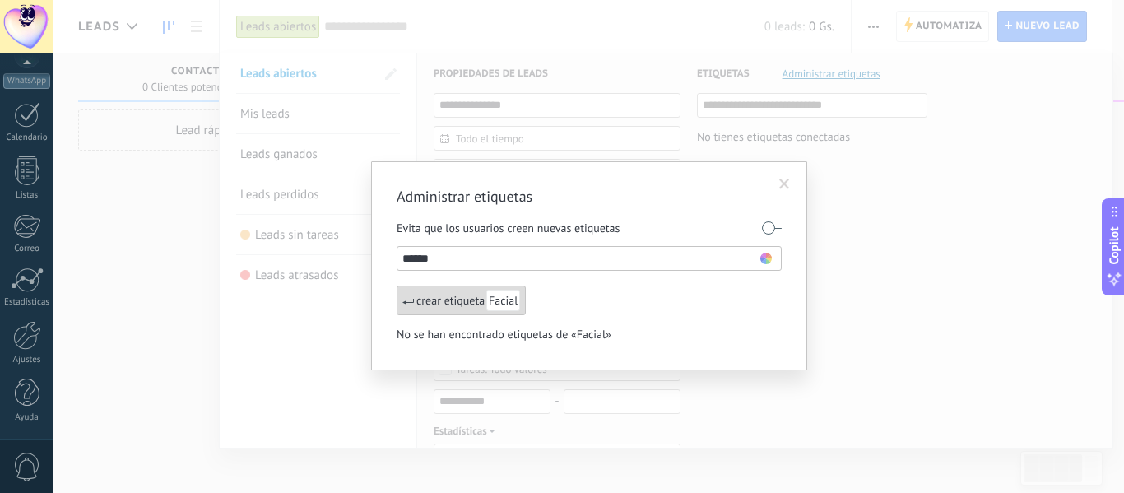
click at [756, 260] on input "******" at bounding box center [581, 258] width 358 height 20
type input "******"
click at [763, 260] on use at bounding box center [766, 259] width 12 height 12
click at [772, 297] on span at bounding box center [769, 297] width 11 height 11
click at [442, 302] on div "crear etiqueta Facial" at bounding box center [461, 301] width 129 height 30
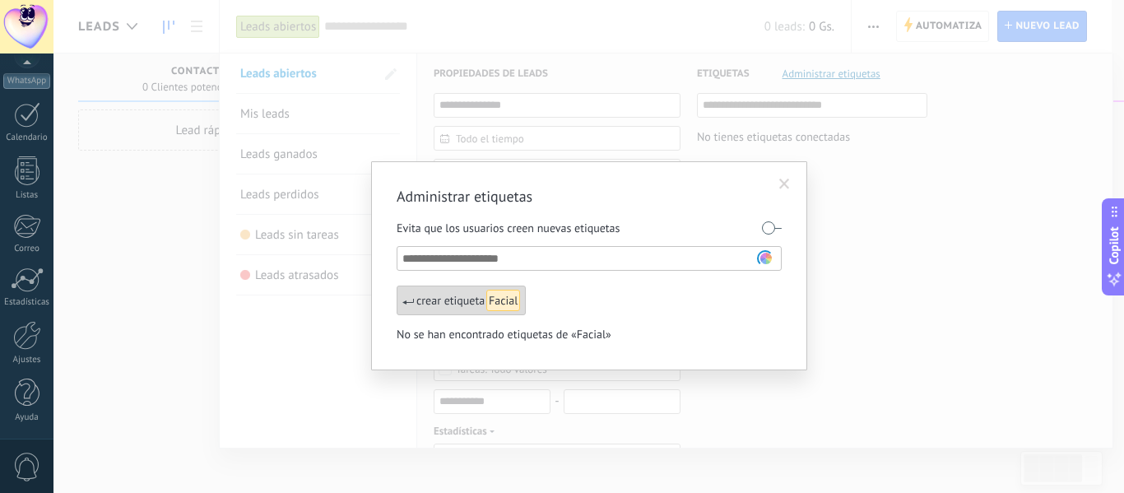
click at [432, 305] on div "crear etiqueta Facial" at bounding box center [461, 301] width 129 height 30
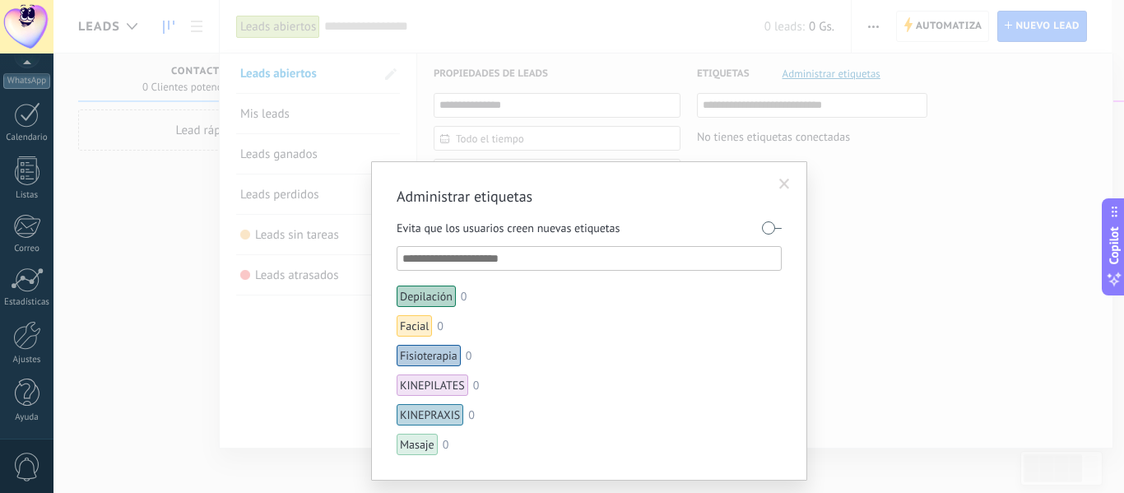
click at [450, 262] on input "text" at bounding box center [589, 258] width 375 height 20
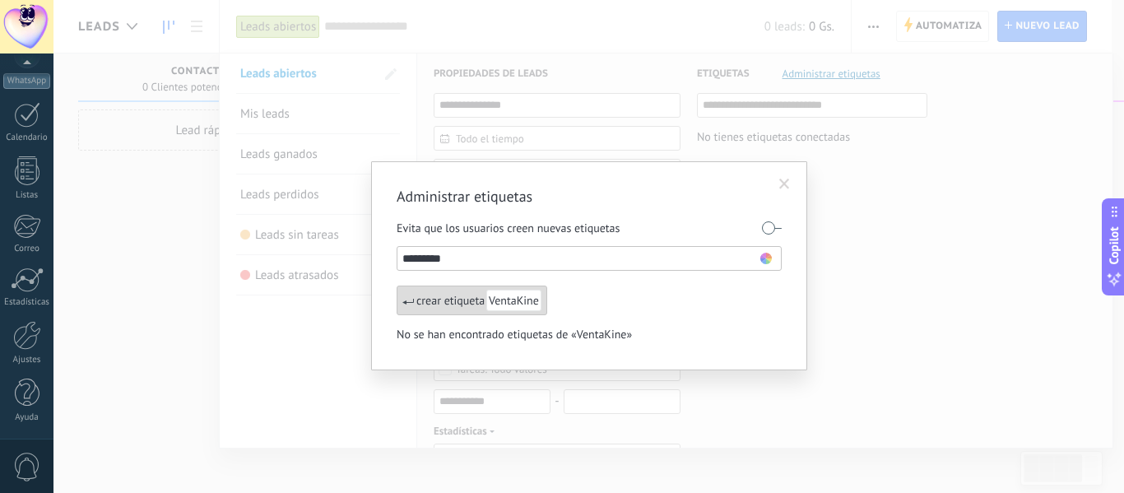
type input "*********"
click at [766, 259] on use at bounding box center [766, 259] width 12 height 12
click at [688, 332] on span at bounding box center [687, 330] width 11 height 11
click at [458, 295] on div "crear etiqueta VentaKine" at bounding box center [472, 301] width 151 height 30
type input "*********"
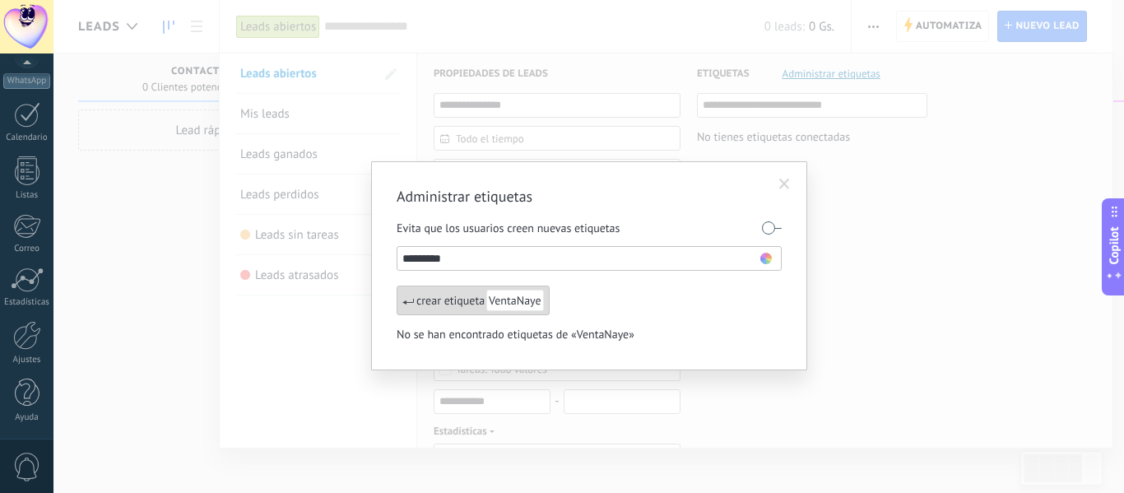
click at [767, 259] on use at bounding box center [766, 259] width 12 height 12
click at [755, 334] on span at bounding box center [753, 330] width 11 height 11
click at [441, 302] on div "crear etiqueta VentaNaye" at bounding box center [473, 301] width 153 height 30
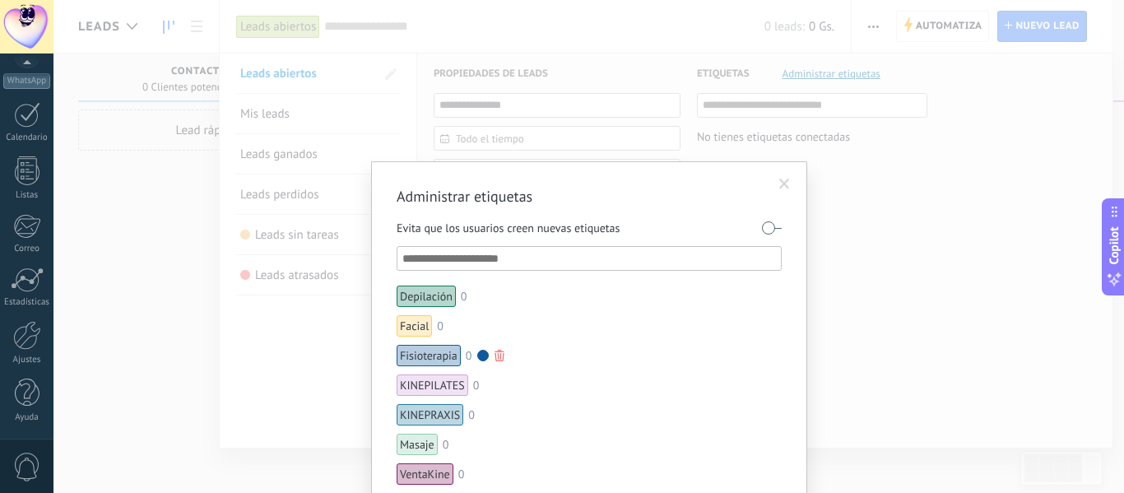
scroll to position [47, 0]
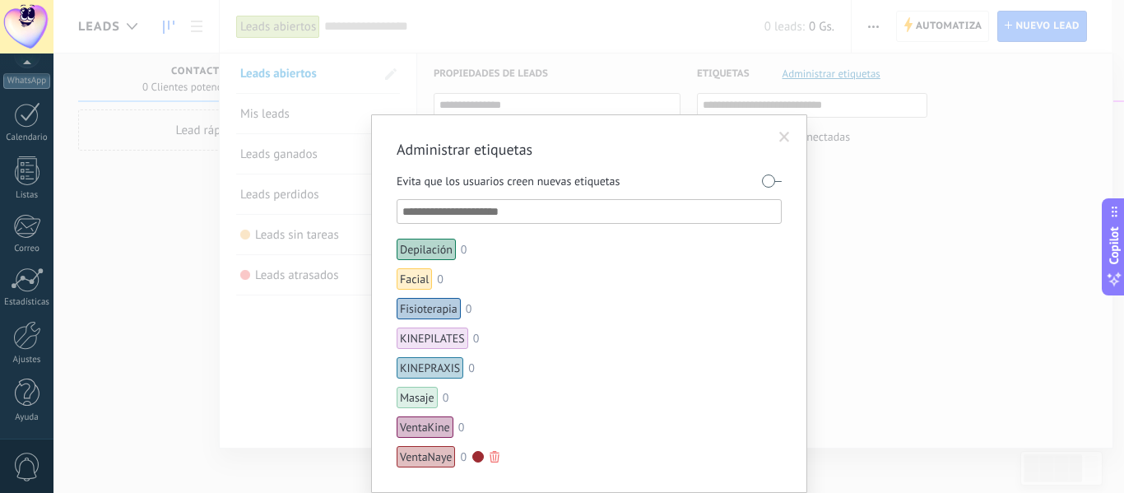
click at [475, 457] on div at bounding box center [478, 457] width 12 height 12
click at [775, 132] on div at bounding box center [562, 246] width 1124 height 493
click at [479, 457] on div at bounding box center [478, 457] width 12 height 12
click at [428, 479] on span at bounding box center [430, 479] width 11 height 11
click at [472, 457] on div at bounding box center [478, 457] width 12 height 12
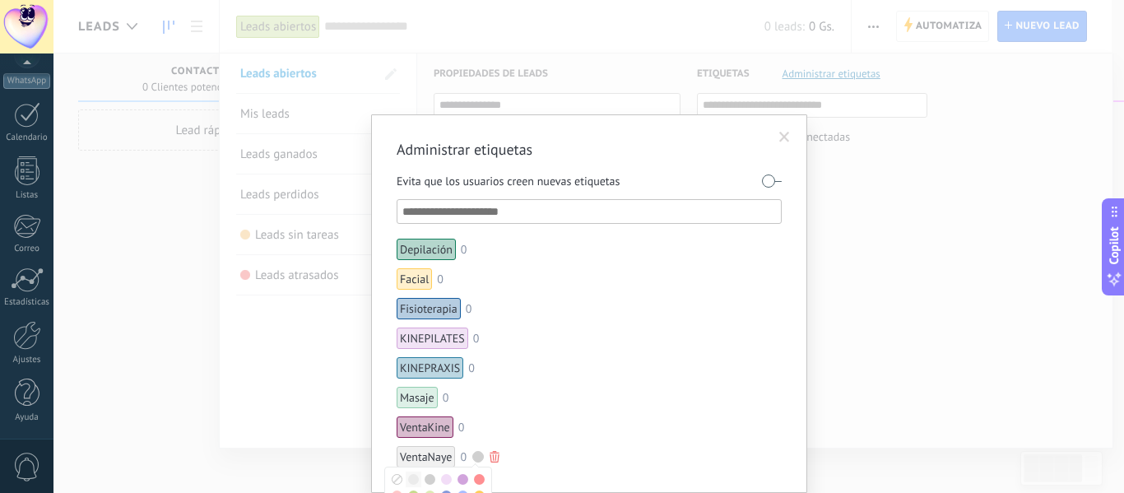
click at [412, 481] on span at bounding box center [413, 479] width 11 height 11
click at [476, 456] on div at bounding box center [478, 457] width 12 height 12
click at [536, 426] on div at bounding box center [562, 246] width 1124 height 493
click at [779, 137] on span at bounding box center [784, 138] width 11 height 12
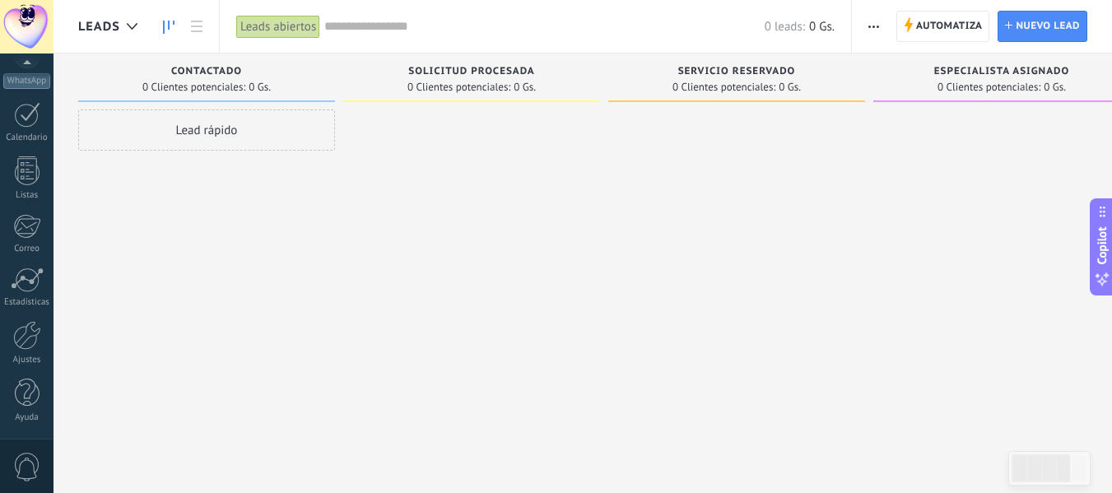
click at [476, 69] on span "Solicitud procesada" at bounding box center [471, 72] width 126 height 12
drag, startPoint x: 410, startPoint y: 69, endPoint x: 536, endPoint y: 74, distance: 126.0
click at [536, 74] on div "Solicitud procesada" at bounding box center [471, 73] width 240 height 14
type input "*"
click at [239, 71] on span "Contactado" at bounding box center [206, 72] width 71 height 12
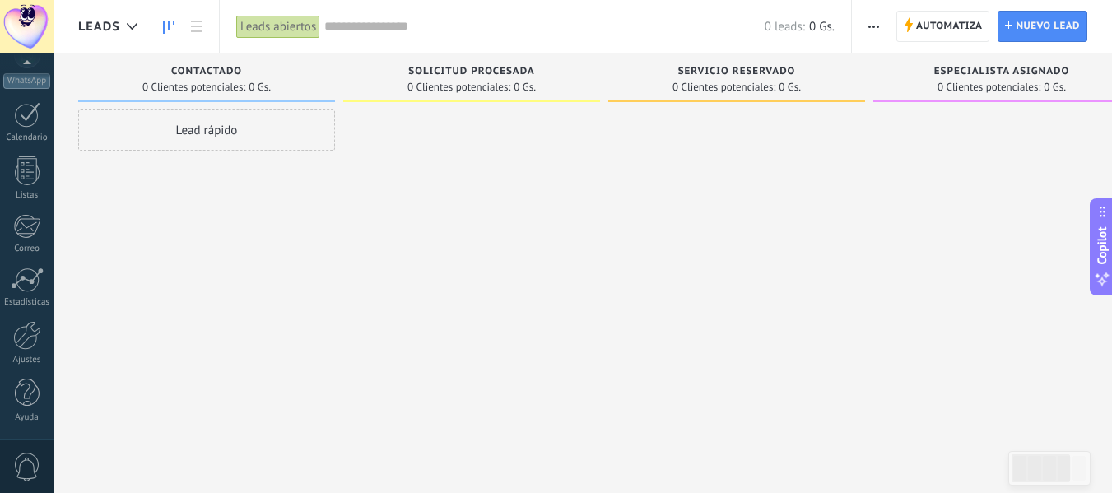
click at [233, 66] on span "Contactado" at bounding box center [206, 72] width 71 height 12
click at [243, 71] on div "Contactado" at bounding box center [206, 73] width 240 height 14
click at [230, 69] on span "Contactado" at bounding box center [206, 72] width 71 height 12
click at [194, 74] on span "Contactado" at bounding box center [206, 72] width 71 height 12
click at [165, 69] on div "Contactado" at bounding box center [206, 73] width 240 height 14
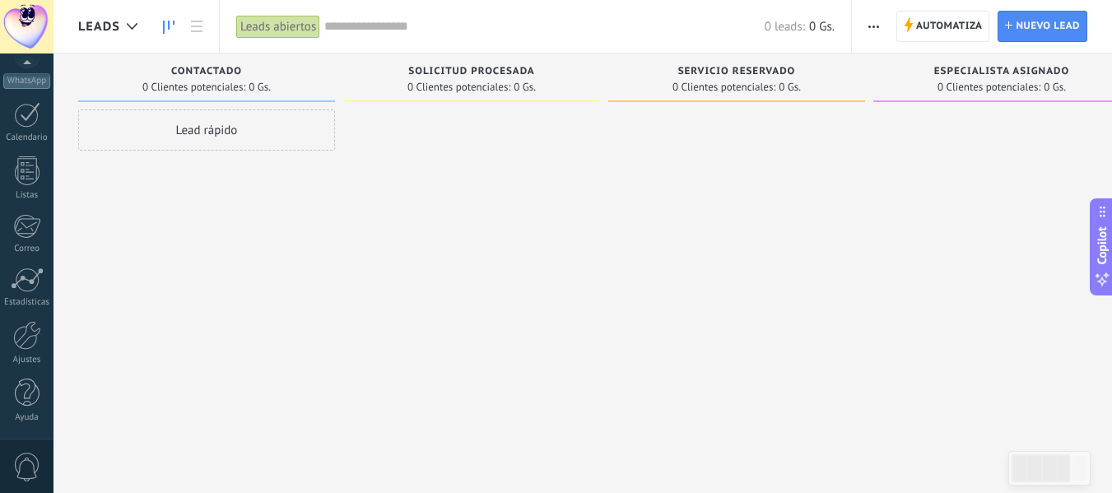
click at [216, 72] on span "Contactado" at bounding box center [206, 72] width 71 height 12
click at [237, 72] on span "Contactado" at bounding box center [206, 72] width 71 height 12
drag, startPoint x: 246, startPoint y: 72, endPoint x: 235, endPoint y: 70, distance: 11.6
click at [235, 70] on div "Contactado" at bounding box center [195, 73] width 240 height 14
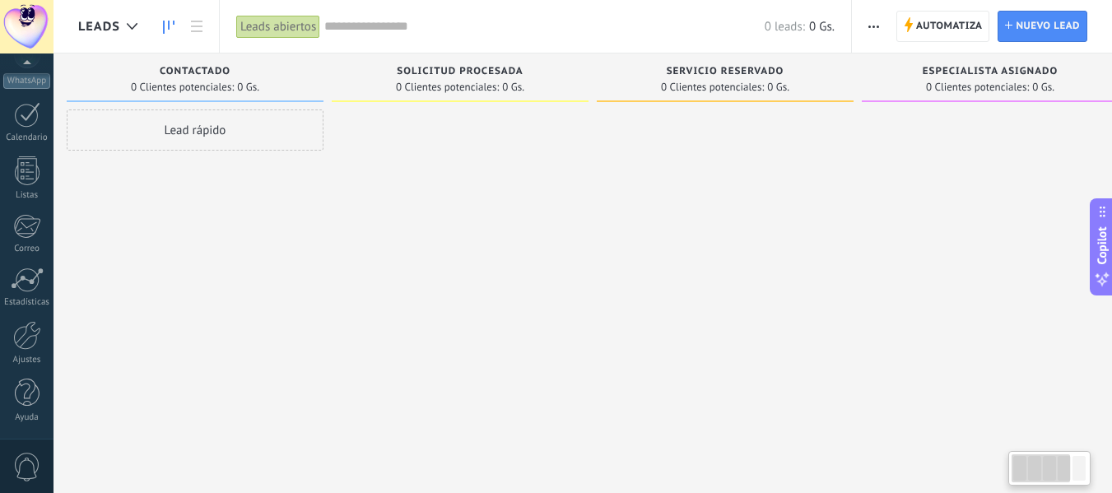
scroll to position [0, 0]
drag, startPoint x: 233, startPoint y: 69, endPoint x: 328, endPoint y: 68, distance: 95.5
click at [328, 68] on div "Contactado 0 Clientes potenciales: 0 Gs." at bounding box center [206, 77] width 257 height 49
drag, startPoint x: 249, startPoint y: 62, endPoint x: 278, endPoint y: 65, distance: 29.0
click at [278, 65] on div "Contactado 0 Clientes potenciales: 0 Gs." at bounding box center [206, 77] width 257 height 49
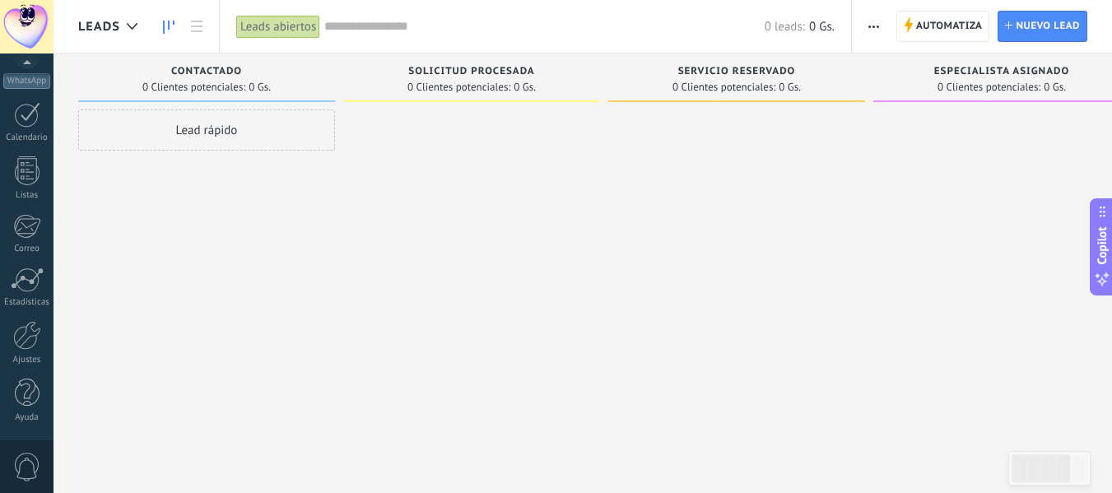
drag, startPoint x: 253, startPoint y: 73, endPoint x: 289, endPoint y: 72, distance: 36.2
click at [289, 72] on div "Contactado" at bounding box center [206, 73] width 240 height 14
click at [404, 162] on div at bounding box center [471, 248] width 257 height 278
click at [423, 71] on span "Solicitud procesada" at bounding box center [471, 72] width 126 height 12
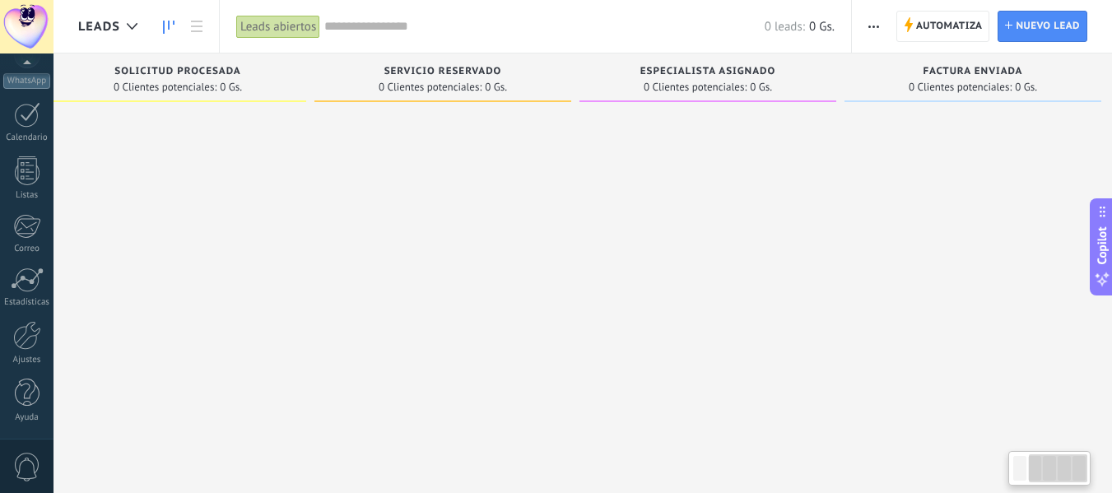
scroll to position [0, 308]
drag, startPoint x: 755, startPoint y: 178, endPoint x: 353, endPoint y: 215, distance: 404.1
click at [353, 215] on div at bounding box center [428, 248] width 257 height 278
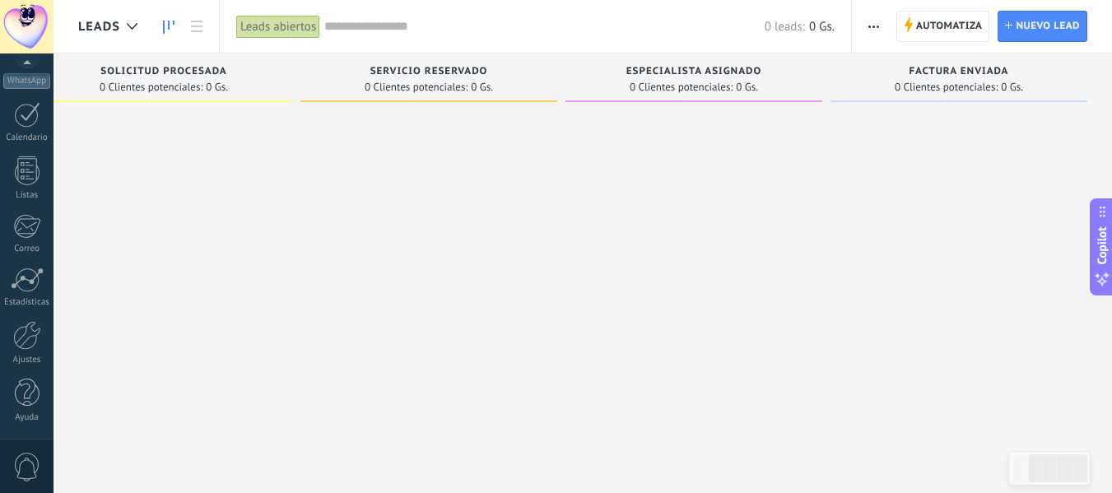
scroll to position [0, 0]
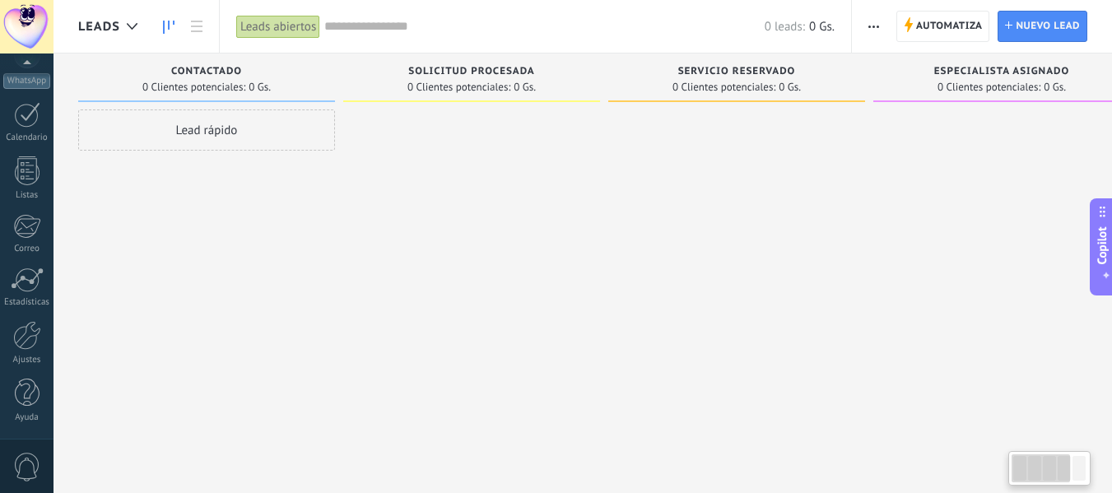
drag, startPoint x: 368, startPoint y: 230, endPoint x: 834, endPoint y: 207, distance: 467.1
click at [834, 207] on div at bounding box center [736, 248] width 257 height 278
click at [871, 26] on icon "button" at bounding box center [873, 27] width 11 height 2
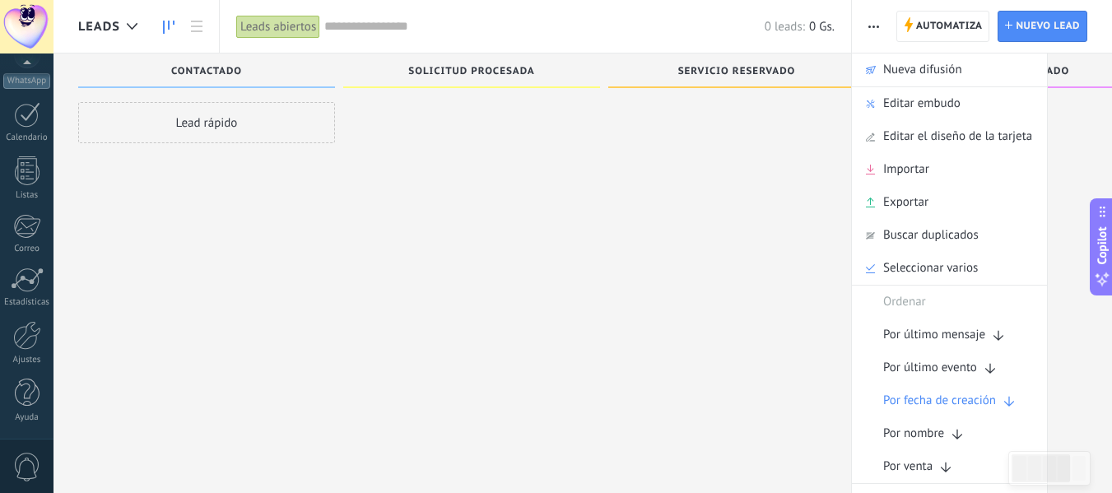
scroll to position [28, 0]
click at [262, 27] on div "Leads abiertos" at bounding box center [278, 27] width 84 height 24
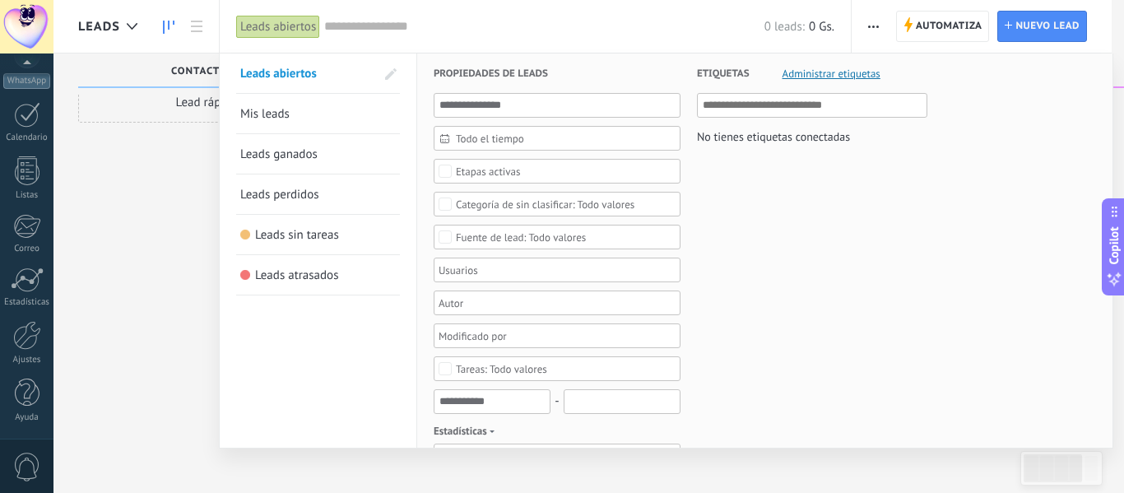
click at [810, 76] on span "Administrar etiquetas" at bounding box center [832, 73] width 98 height 11
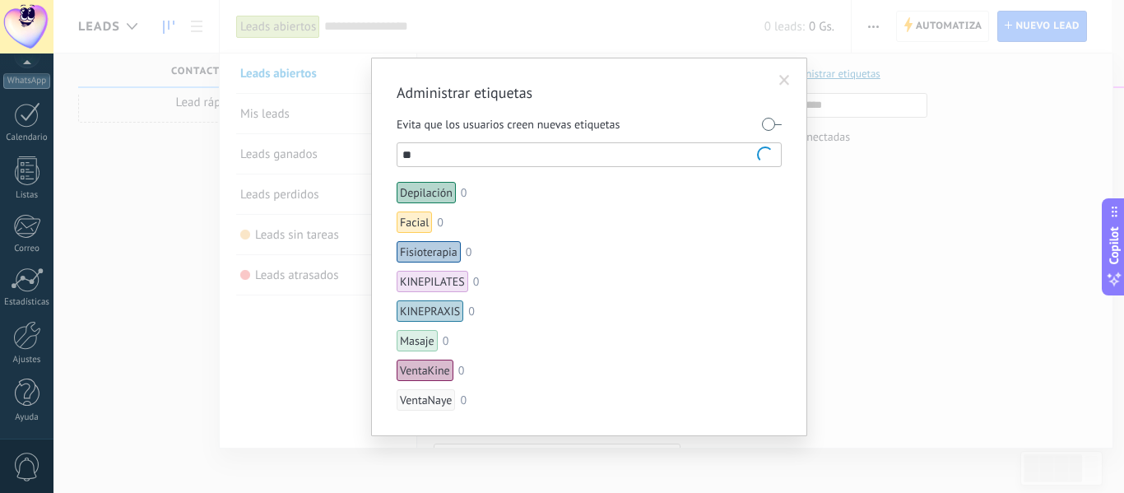
type input "*"
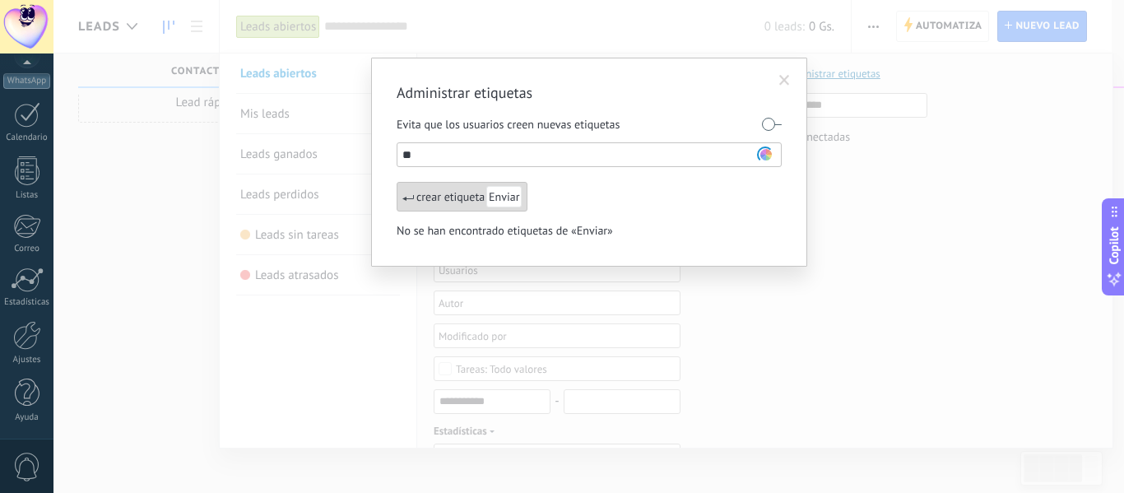
type input "*"
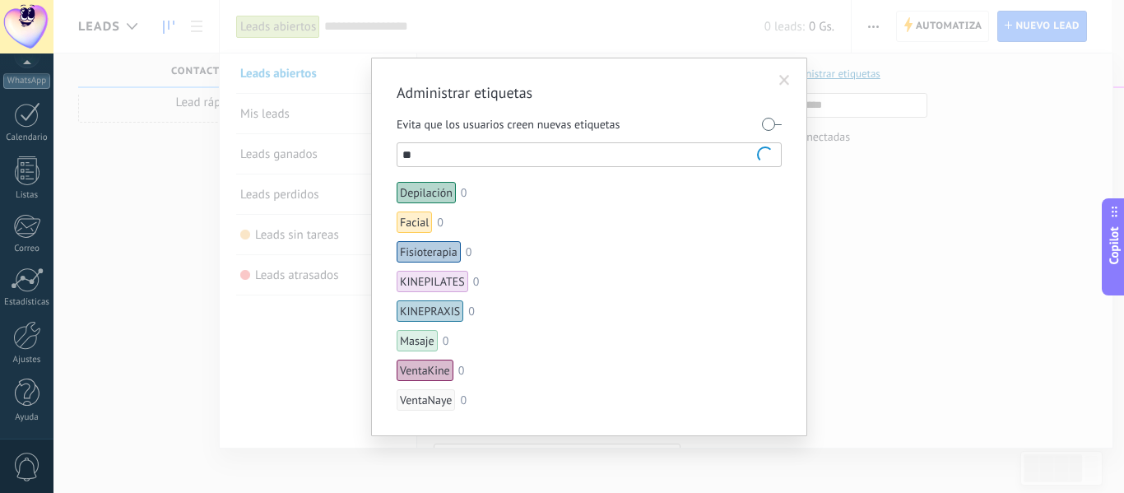
type input "*"
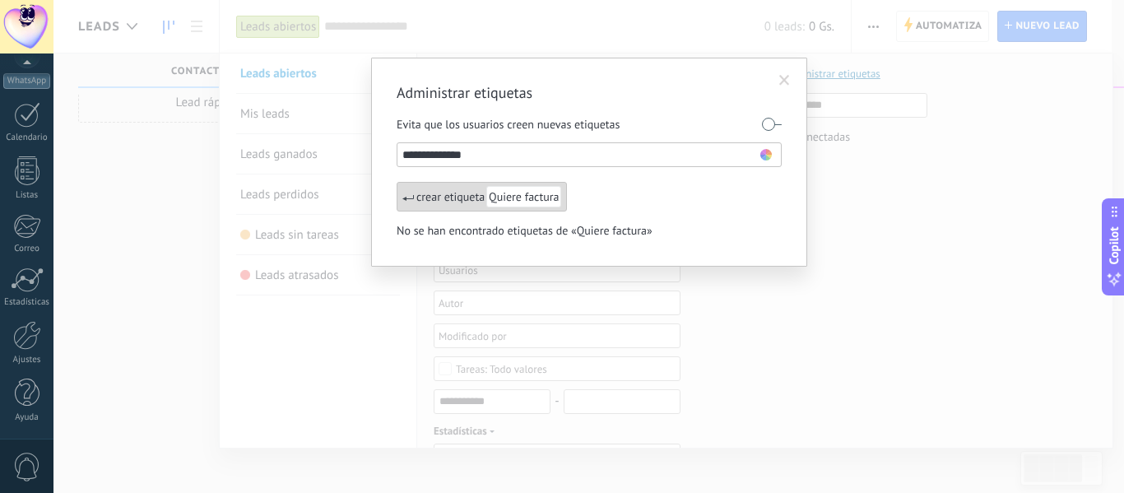
type input "**********"
click at [769, 158] on use at bounding box center [766, 155] width 12 height 12
click at [773, 211] on span at bounding box center [769, 210] width 11 height 11
click at [767, 160] on span at bounding box center [766, 155] width 12 height 12
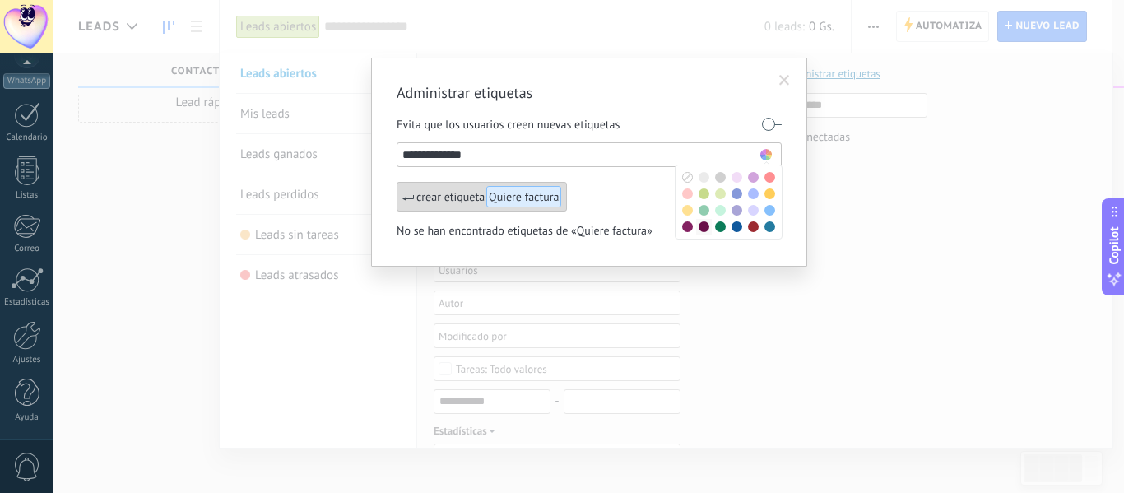
click at [702, 228] on span at bounding box center [704, 226] width 11 height 11
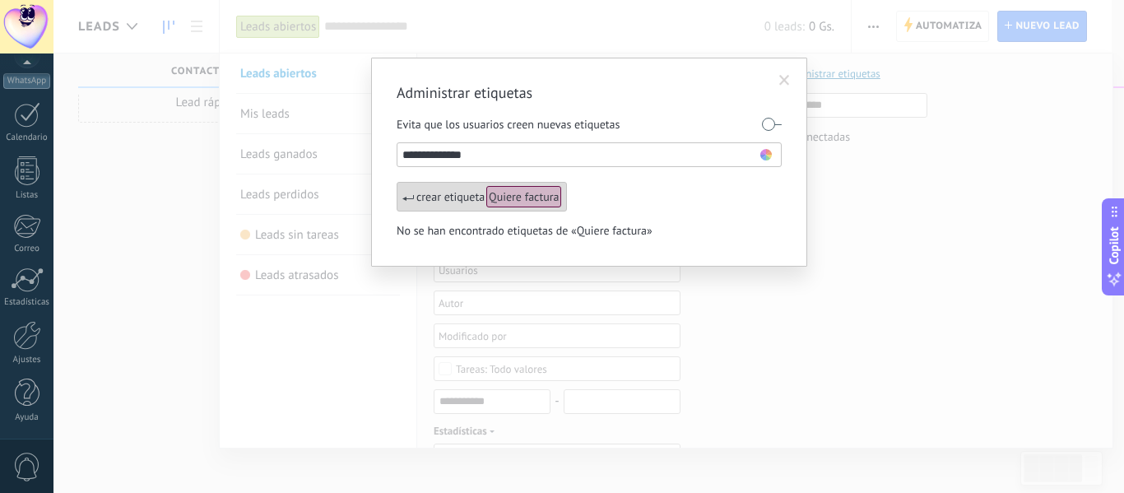
click at [457, 197] on div "crear etiqueta Quiere factura" at bounding box center [482, 197] width 170 height 30
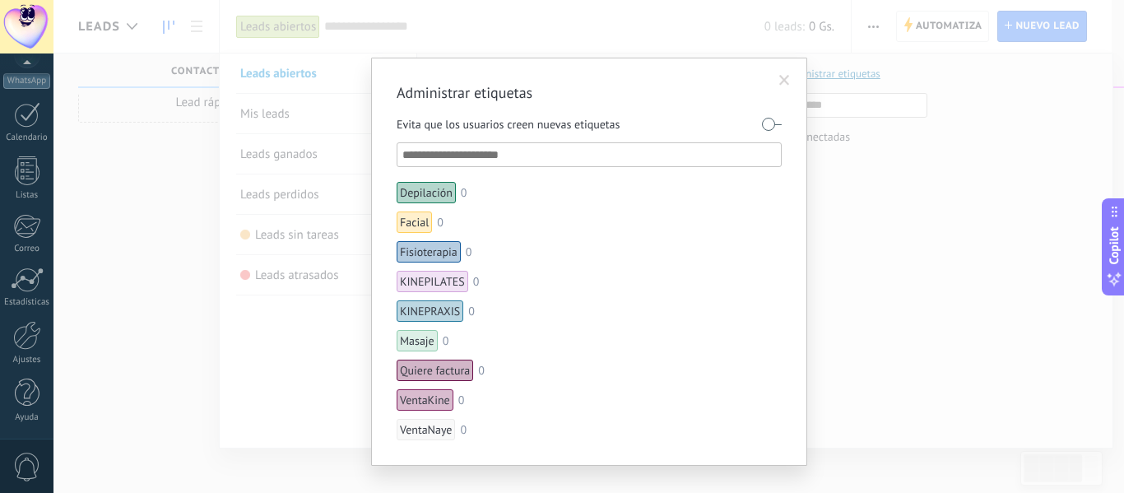
click at [783, 79] on span at bounding box center [784, 81] width 11 height 12
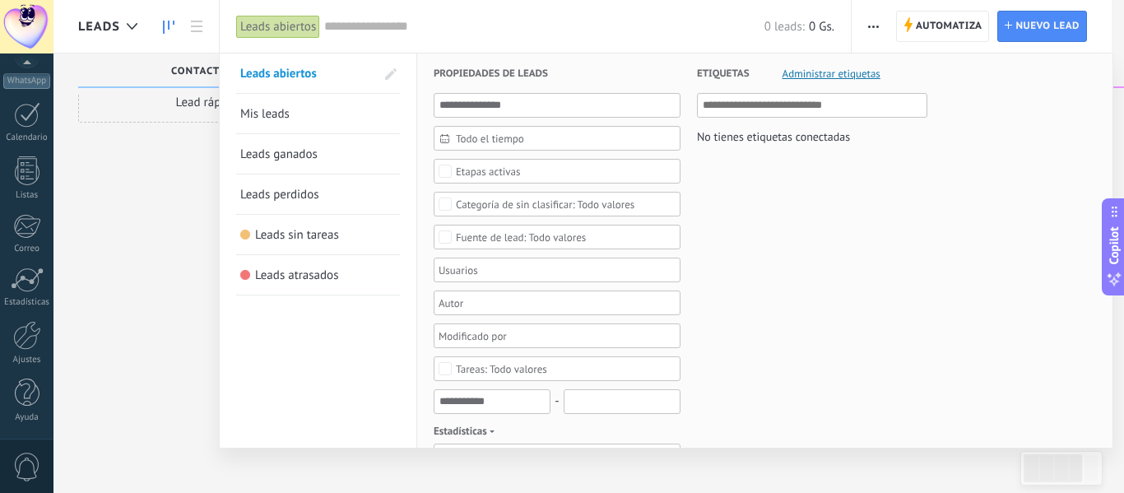
click at [156, 236] on div at bounding box center [562, 246] width 1124 height 493
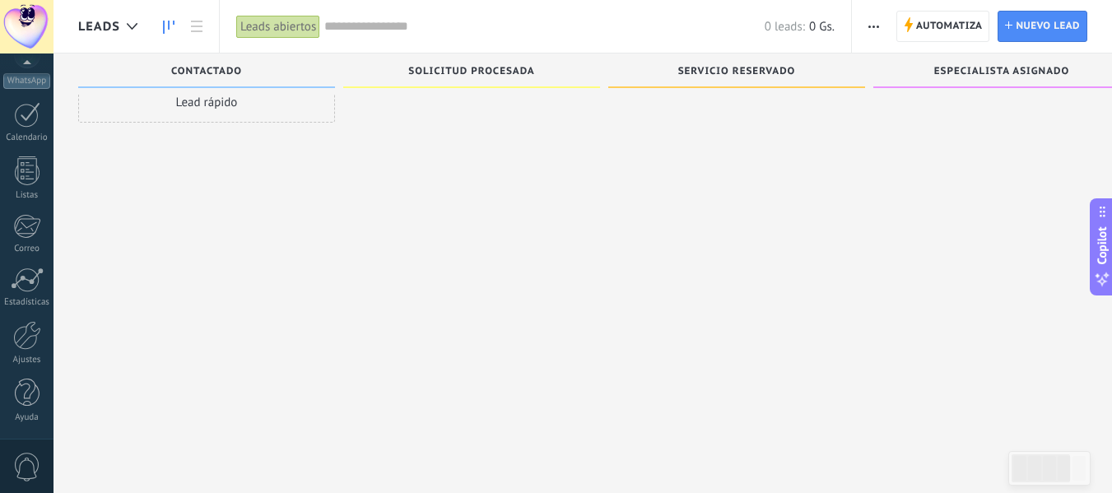
click at [873, 33] on span "button" at bounding box center [873, 26] width 11 height 31
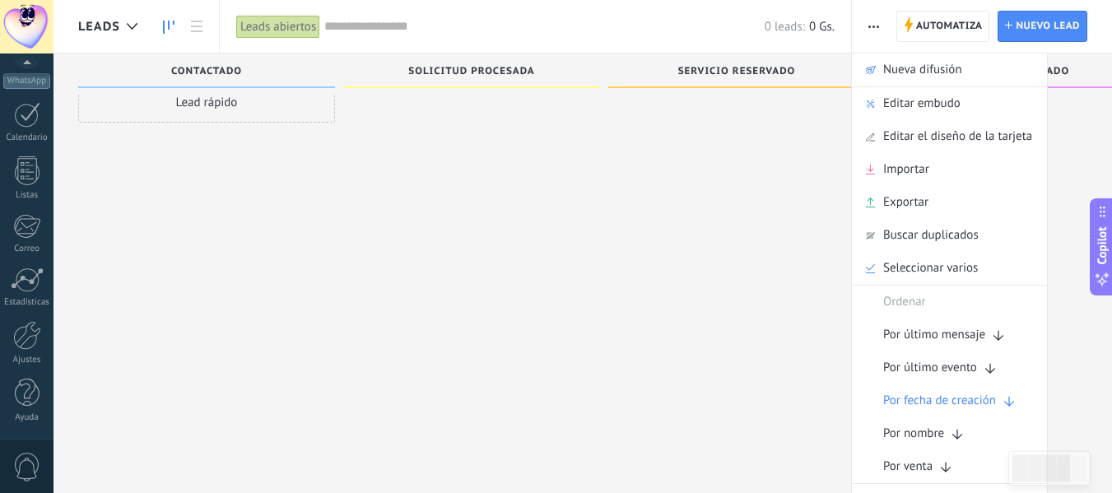
click at [879, 26] on icon "button" at bounding box center [873, 27] width 11 height 2
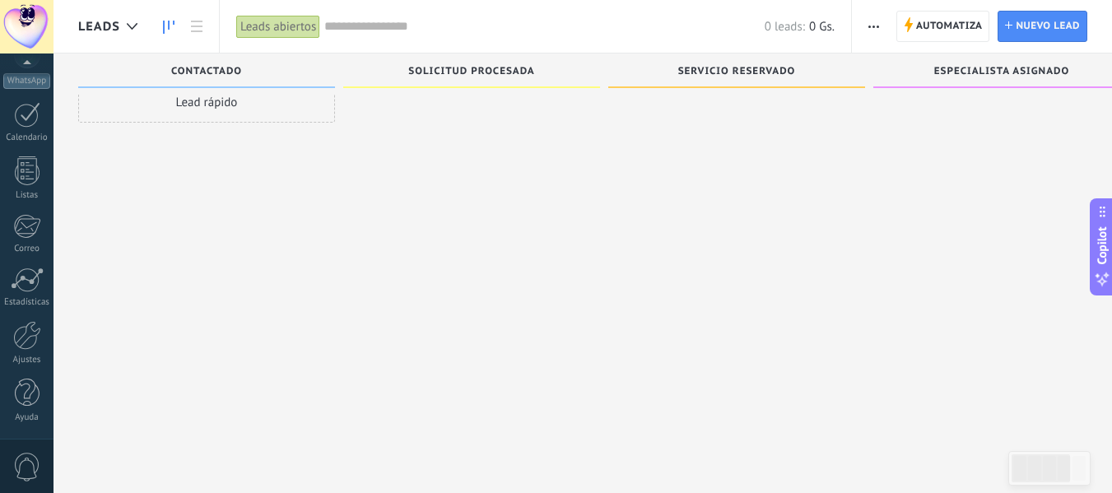
click at [458, 67] on span "Solicitud procesada" at bounding box center [471, 72] width 126 height 12
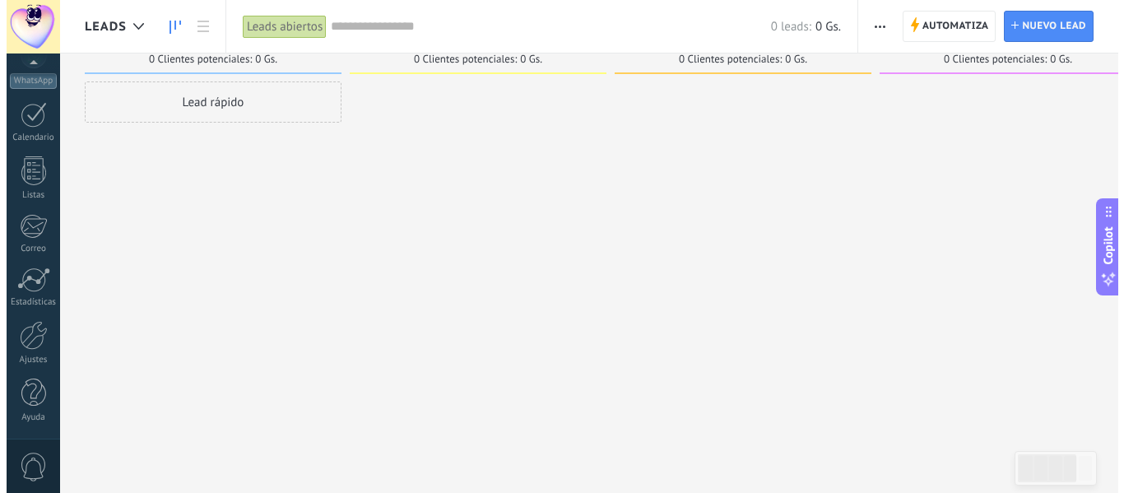
scroll to position [0, 0]
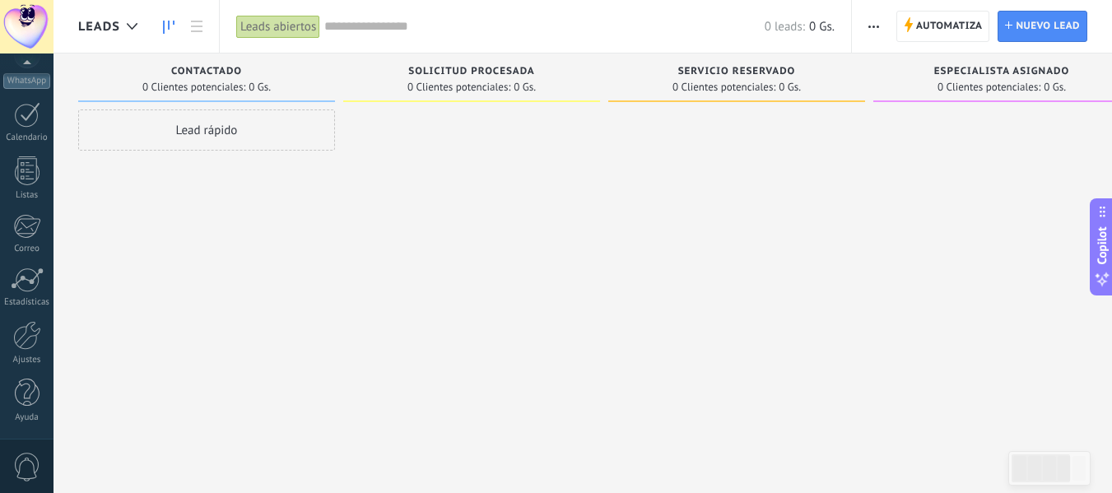
click at [444, 70] on span "Solicitud procesada" at bounding box center [471, 72] width 126 height 12
click at [909, 13] on span "Automatiza Automatiza" at bounding box center [943, 26] width 94 height 31
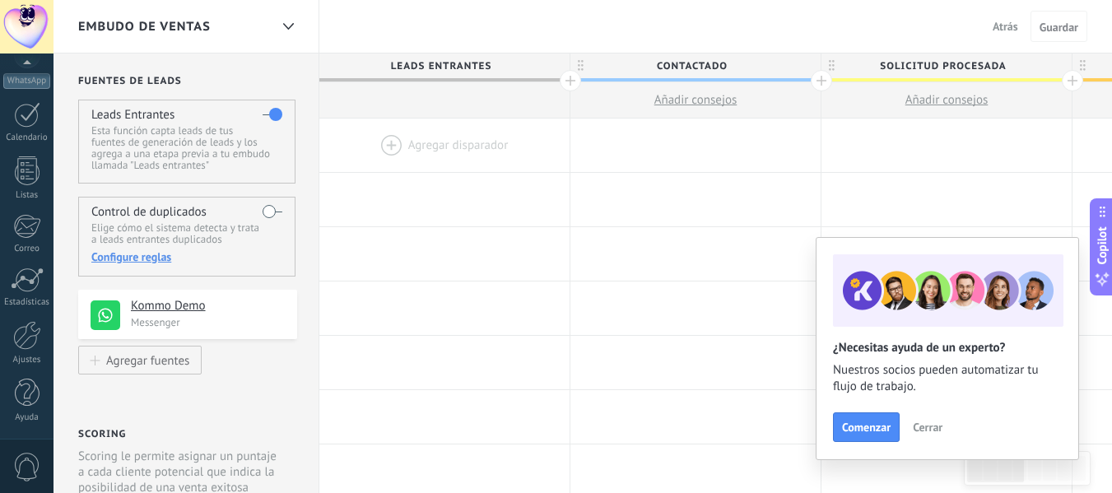
click at [938, 27] on div "Embudo de ventas Atrás Cancelar Guardar" at bounding box center [582, 26] width 1058 height 53
click at [873, 30] on div "Embudo de ventas Atrás Cancelar Guardar" at bounding box center [582, 26] width 1058 height 53
click at [402, 67] on span "Leads Entrantes" at bounding box center [440, 66] width 242 height 26
click at [437, 77] on span "Leads Entrantes" at bounding box center [440, 66] width 242 height 26
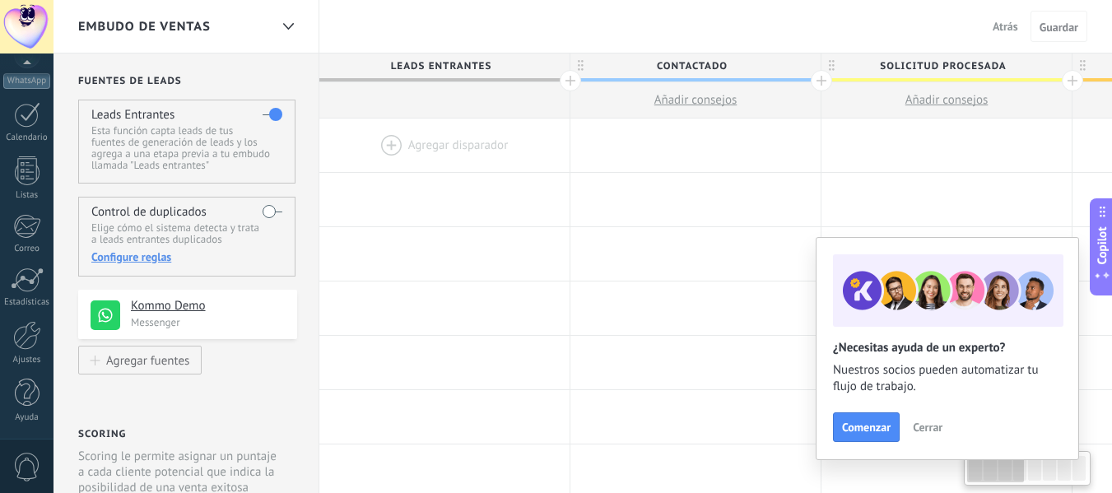
click at [437, 76] on span "Leads Entrantes" at bounding box center [440, 66] width 242 height 26
click at [267, 24] on div "Embudo de ventas" at bounding box center [173, 26] width 191 height 53
